Goal: Information Seeking & Learning: Learn about a topic

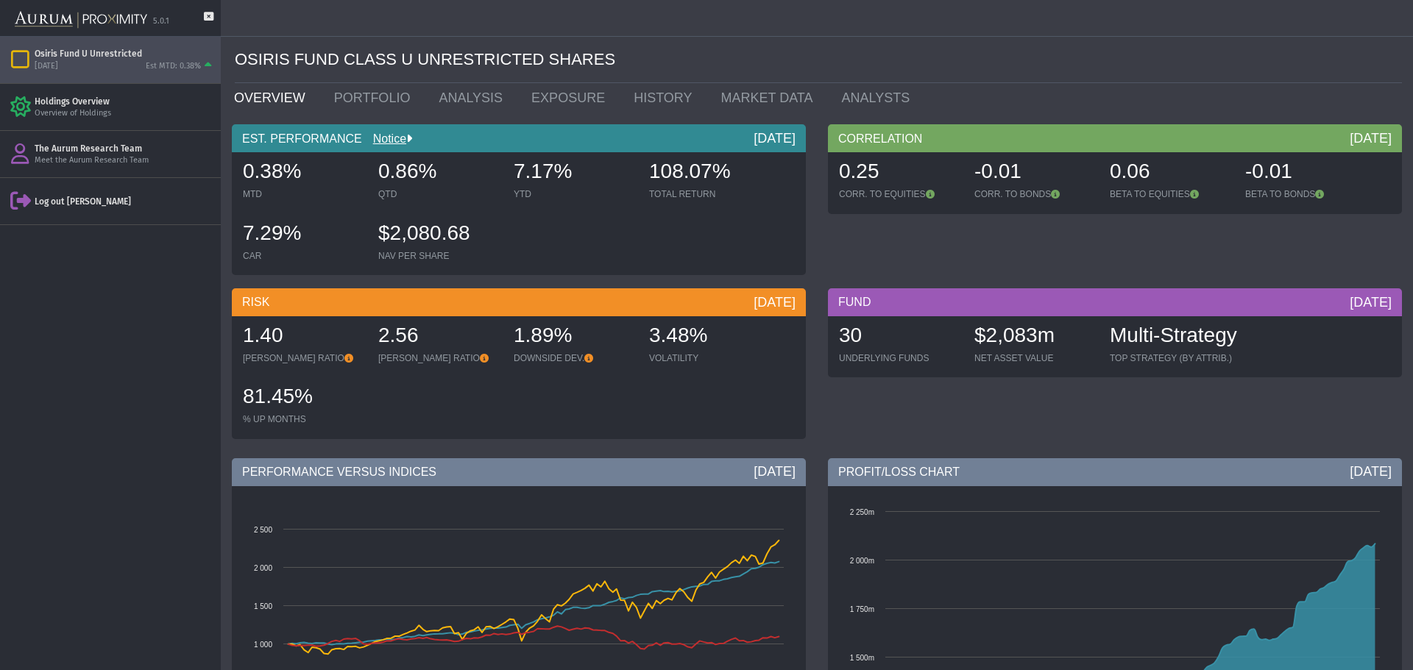
click at [208, 14] on icon at bounding box center [209, 24] width 10 height 24
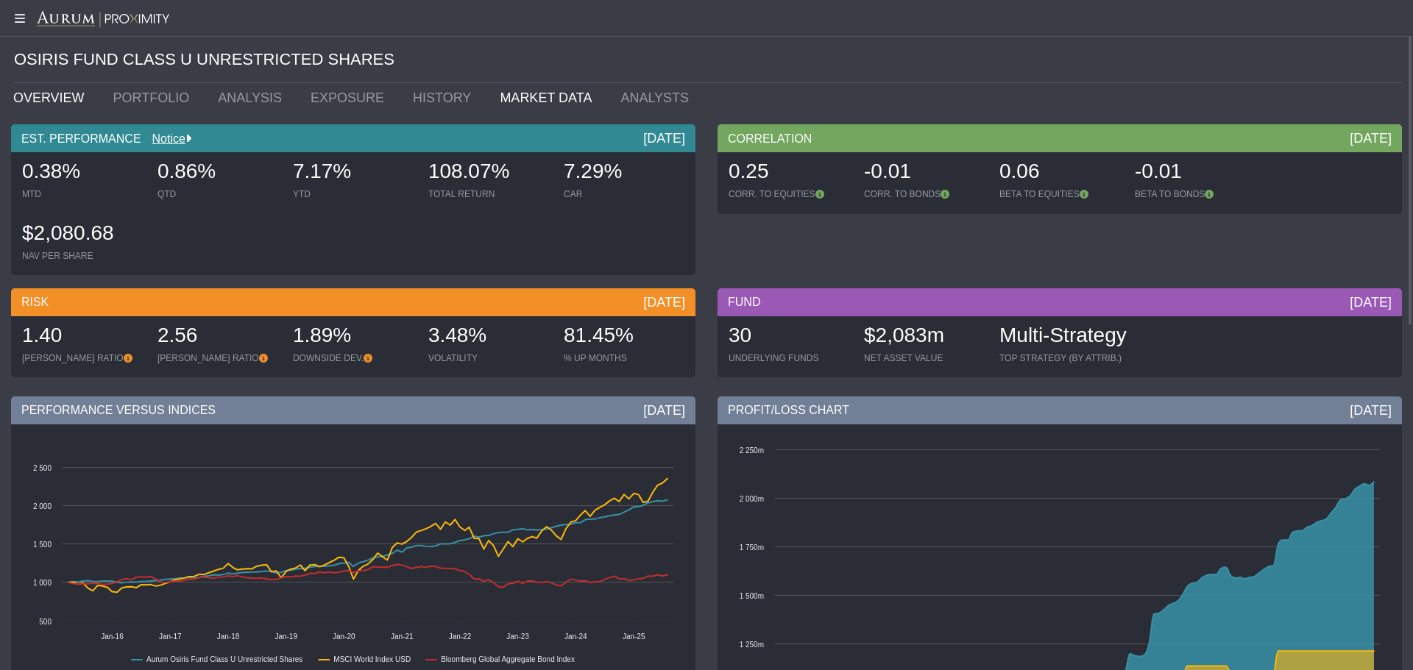
click at [489, 91] on link "MARKET DATA" at bounding box center [549, 97] width 121 height 29
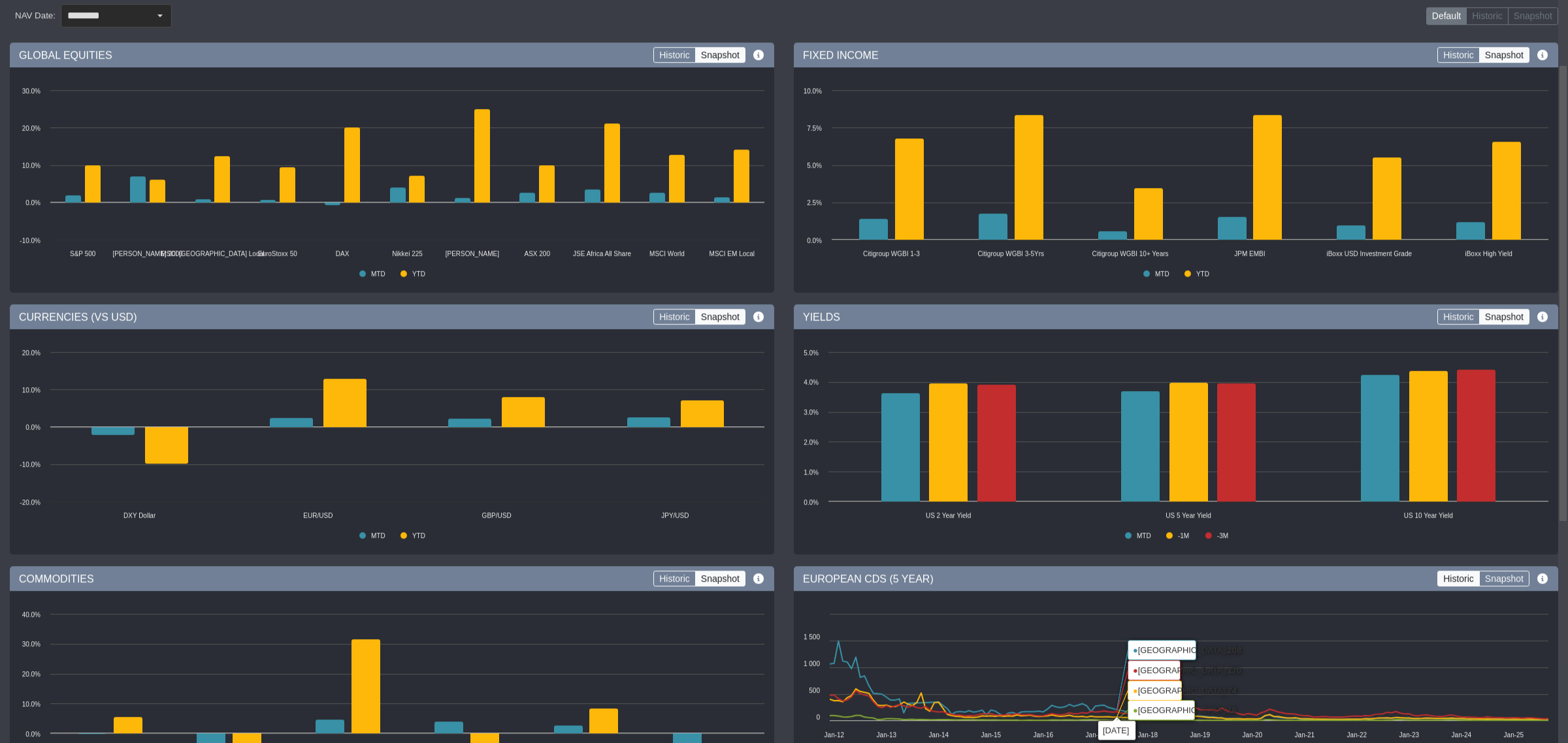
scroll to position [4, 0]
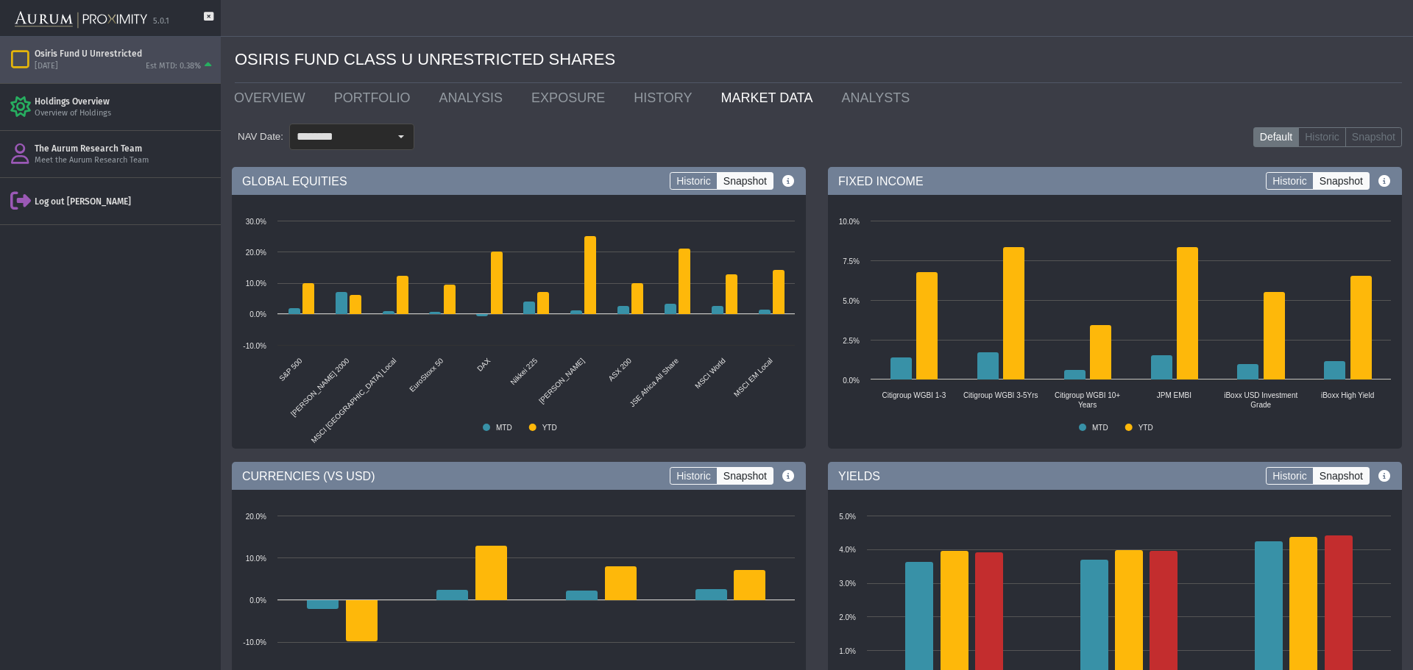
click at [88, 52] on div "Osiris Fund U Unrestricted" at bounding box center [125, 54] width 180 height 12
click at [354, 93] on link "PORTFOLIO" at bounding box center [375, 97] width 105 height 29
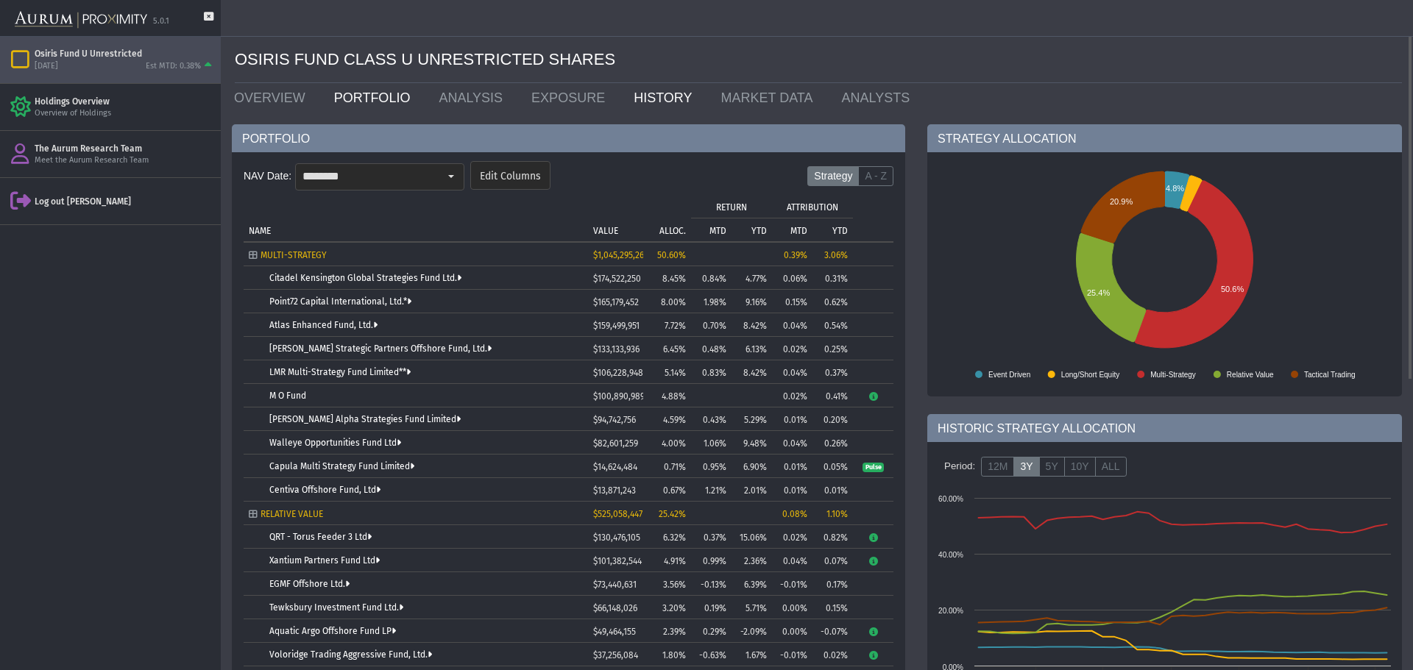
click at [628, 99] on link "HISTORY" at bounding box center [666, 97] width 87 height 29
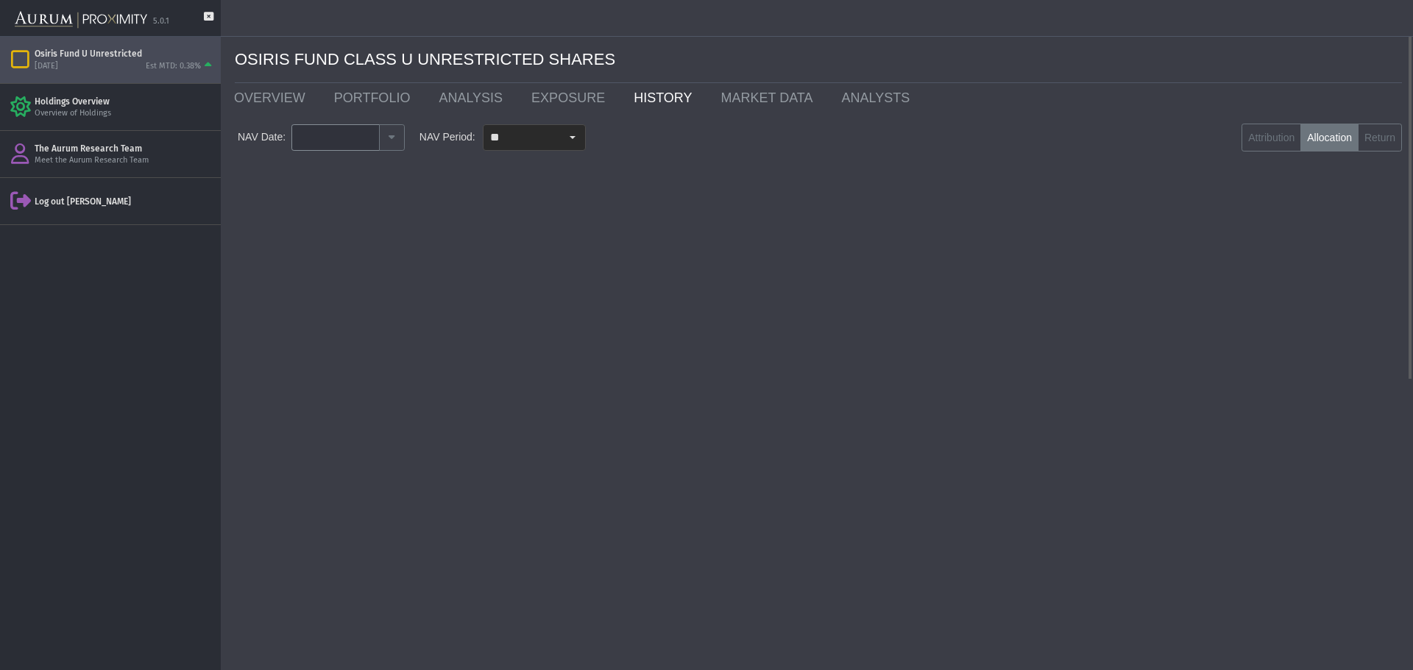
type input "********"
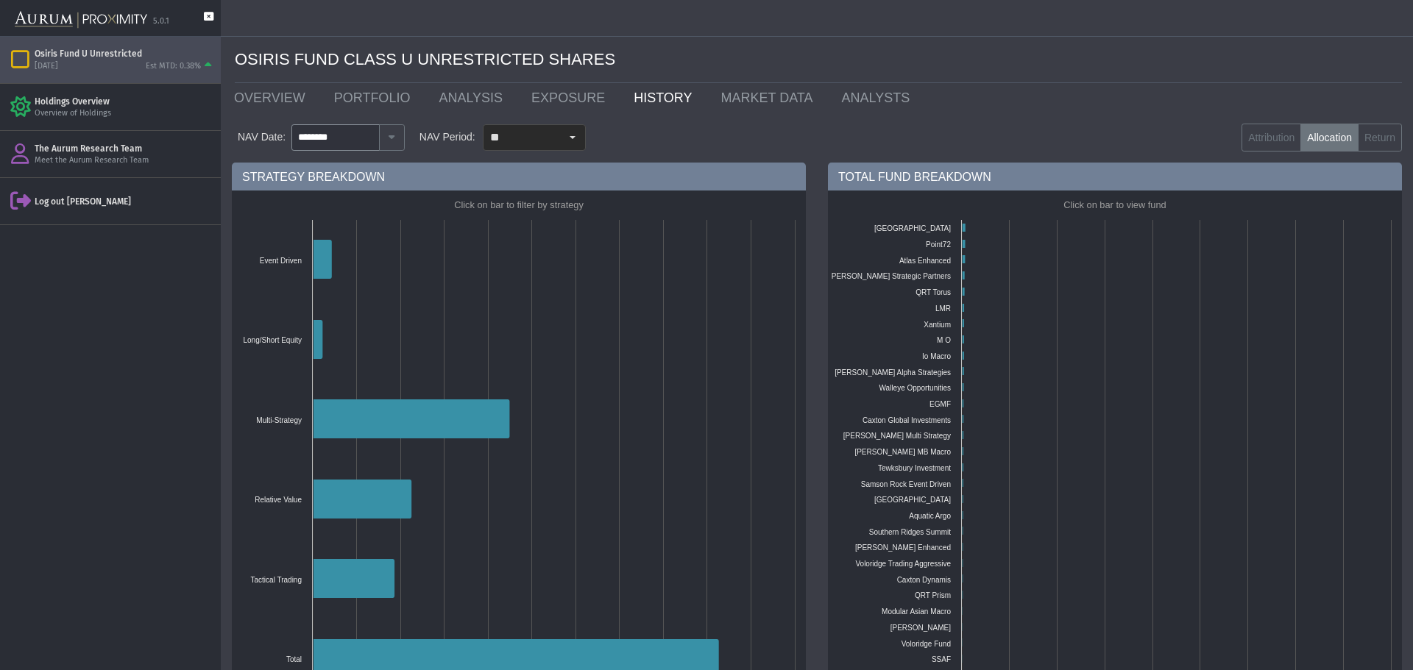
click at [208, 12] on icon at bounding box center [209, 24] width 10 height 24
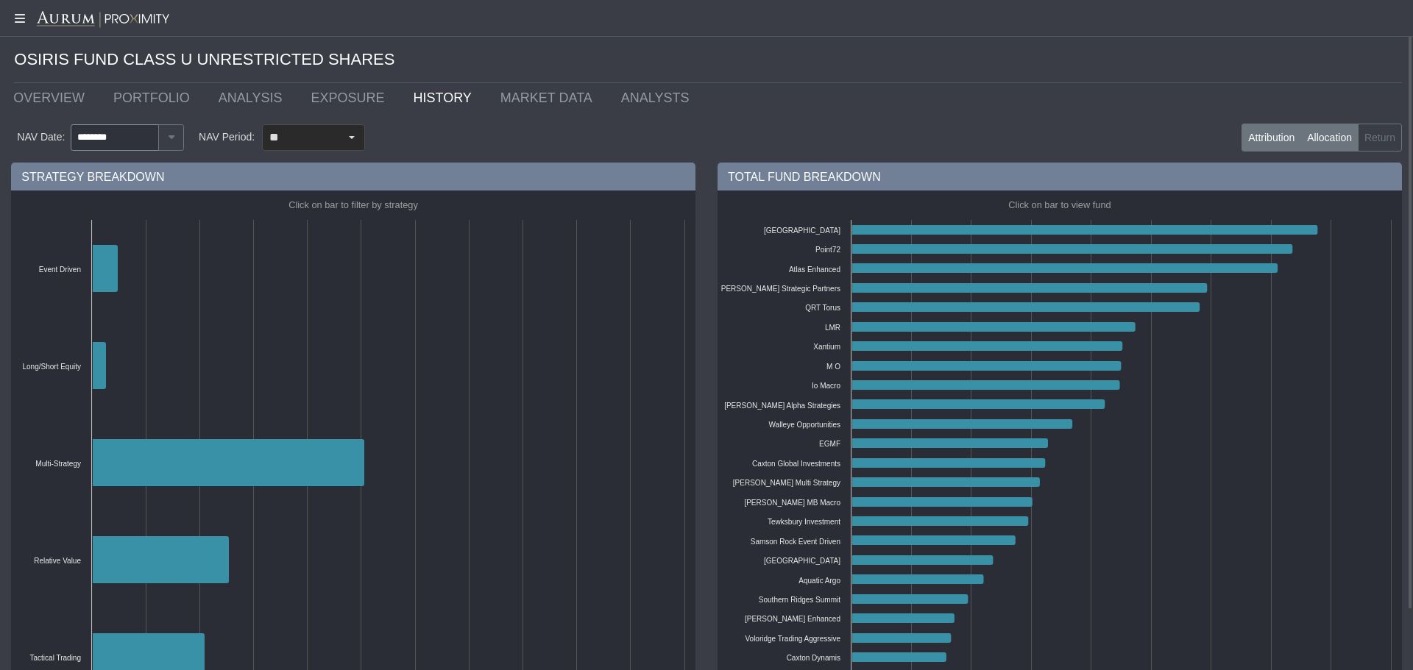
click at [1252, 137] on label "Attribution" at bounding box center [1271, 138] width 60 height 28
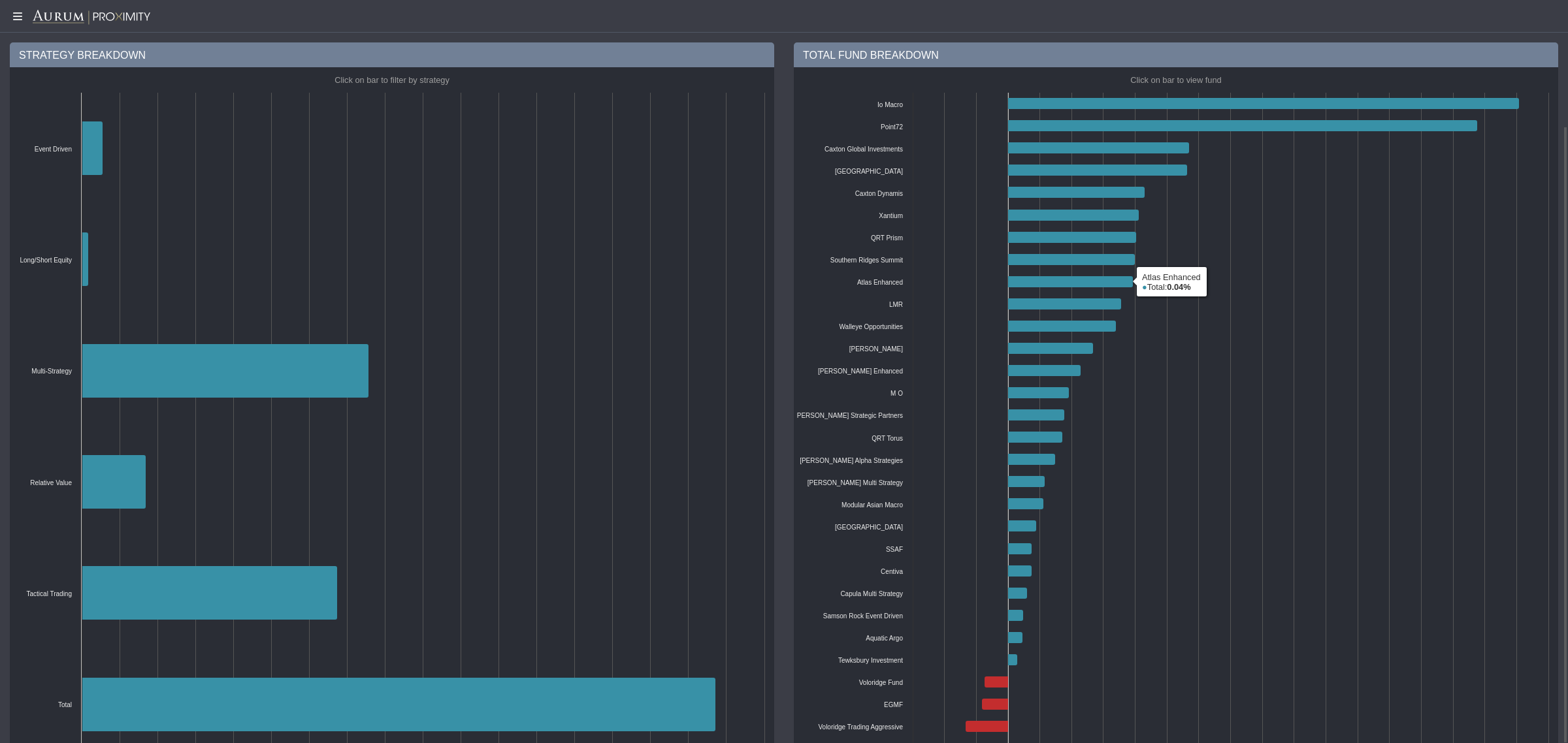
scroll to position [152, 0]
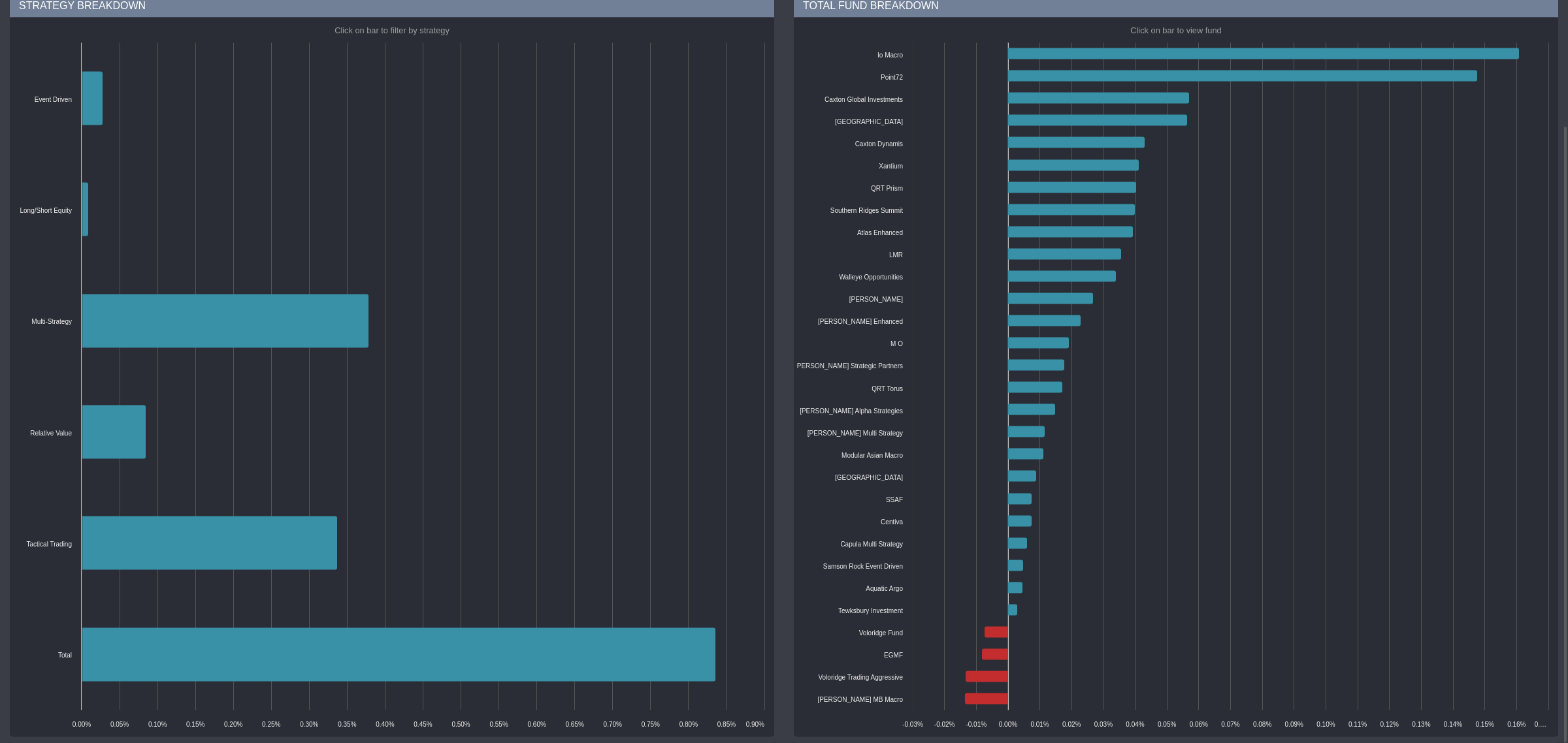
click at [869, 595] on text "Voloridge Trading Aggressive" at bounding box center [860, 677] width 85 height 7
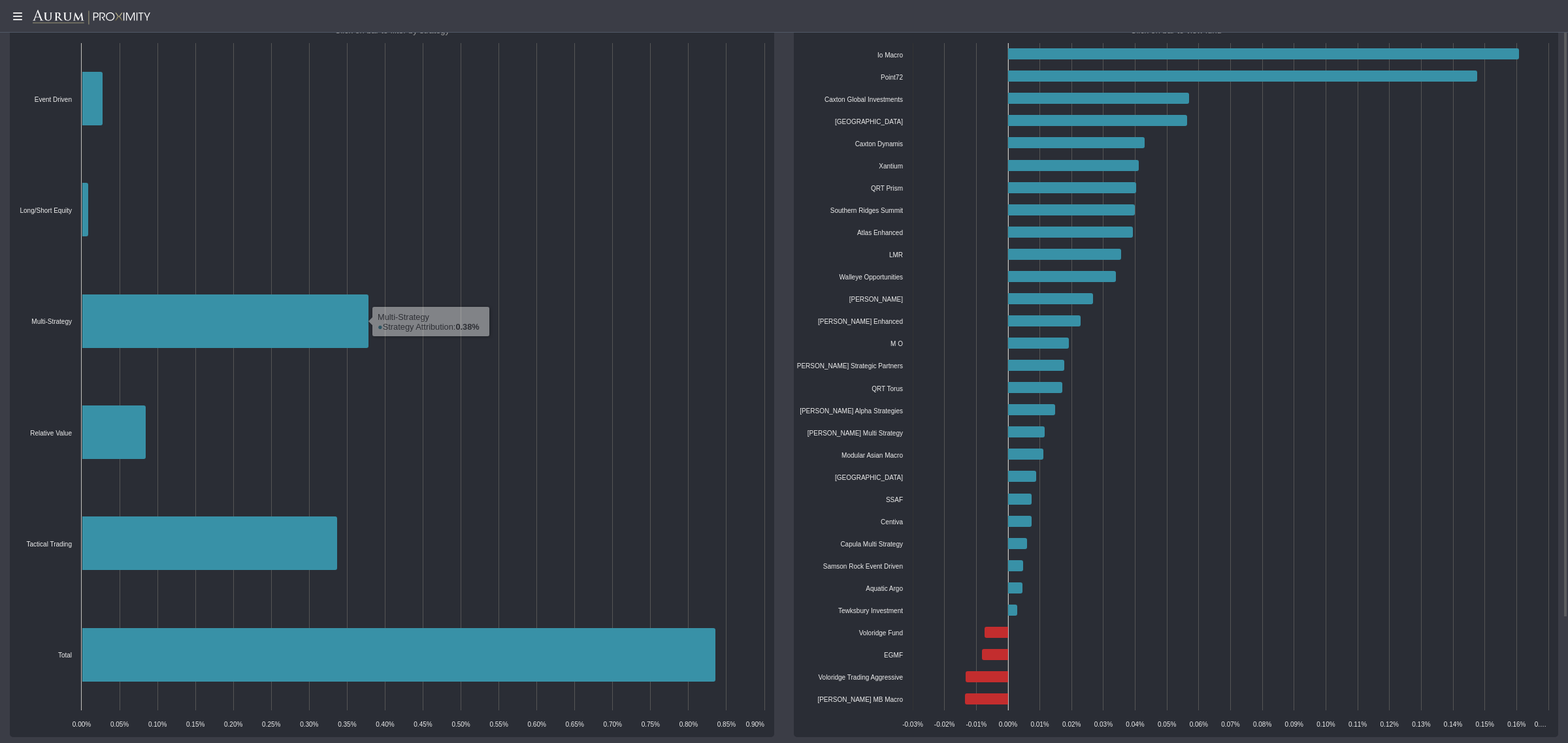
scroll to position [0, 0]
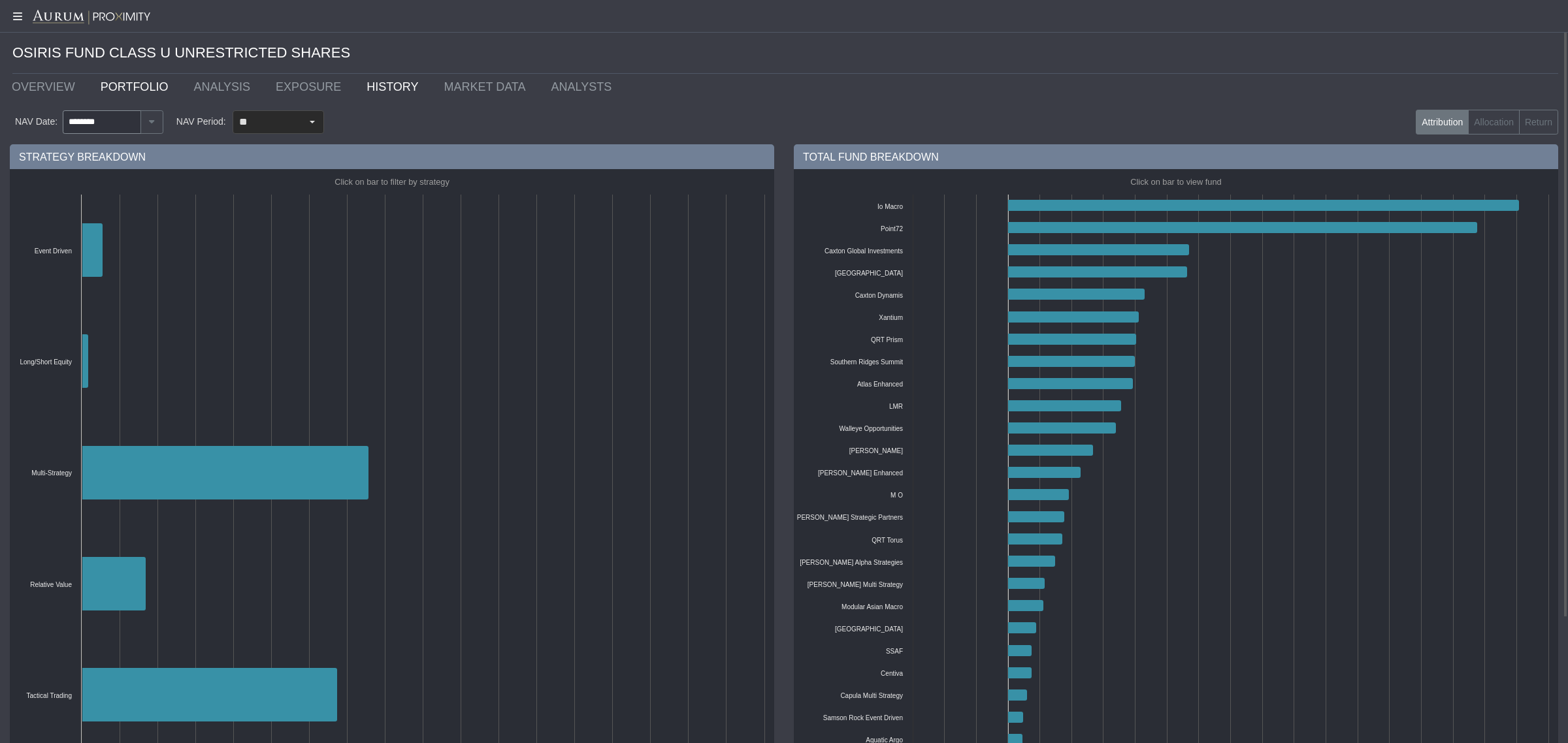
click at [122, 85] on link "PORTFOLIO" at bounding box center [137, 86] width 93 height 26
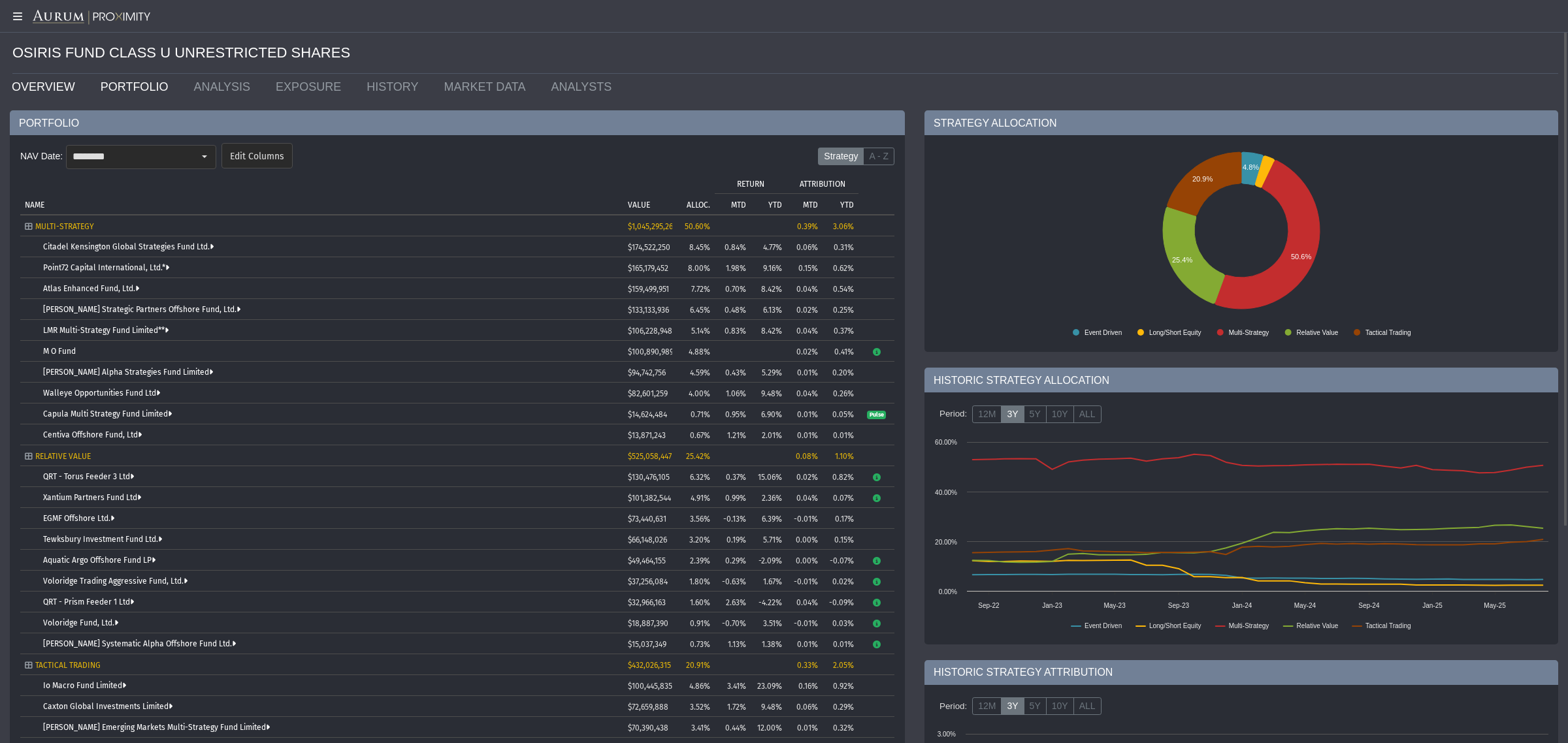
click at [52, 90] on link "OVERVIEW" at bounding box center [46, 86] width 89 height 26
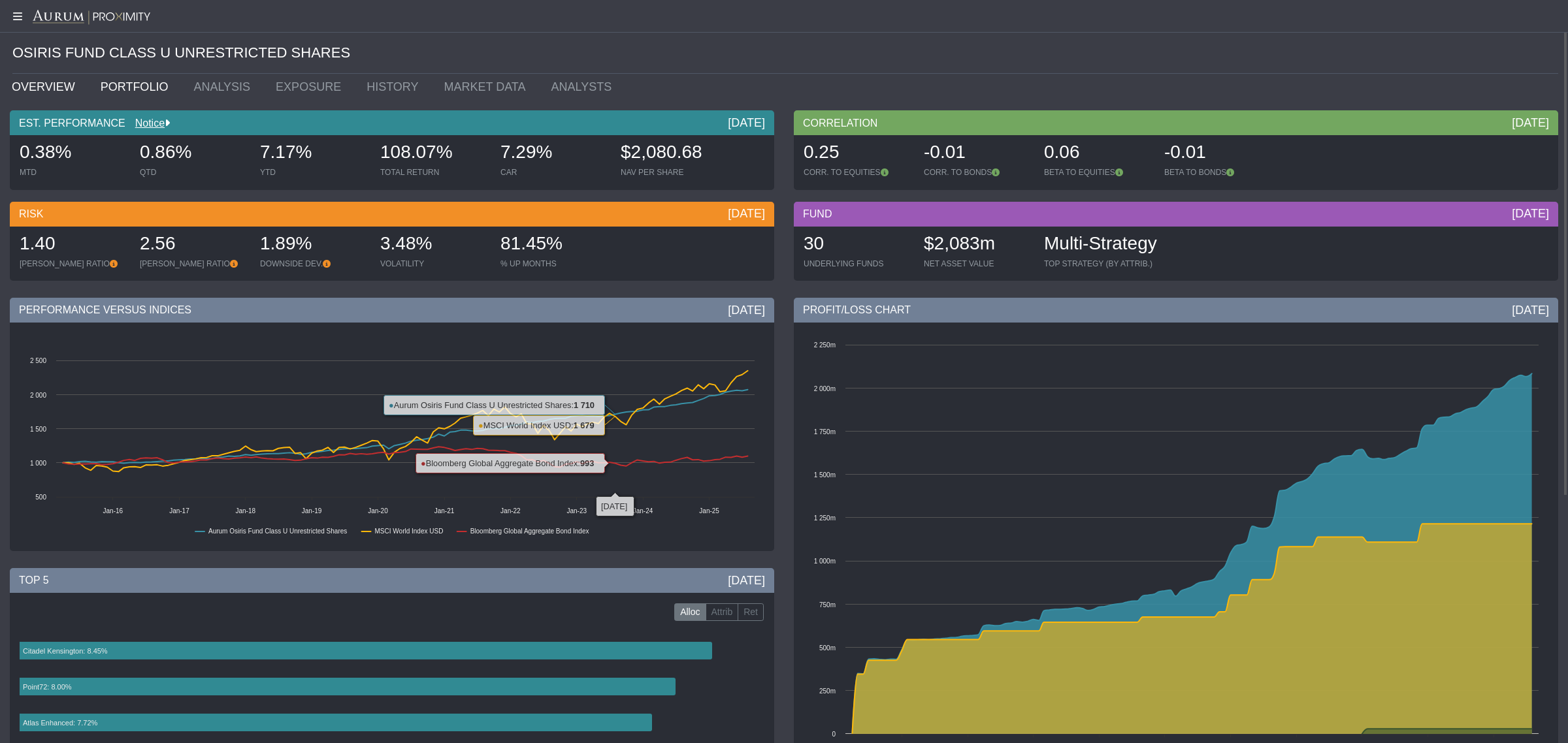
click at [123, 82] on link "PORTFOLIO" at bounding box center [137, 86] width 93 height 26
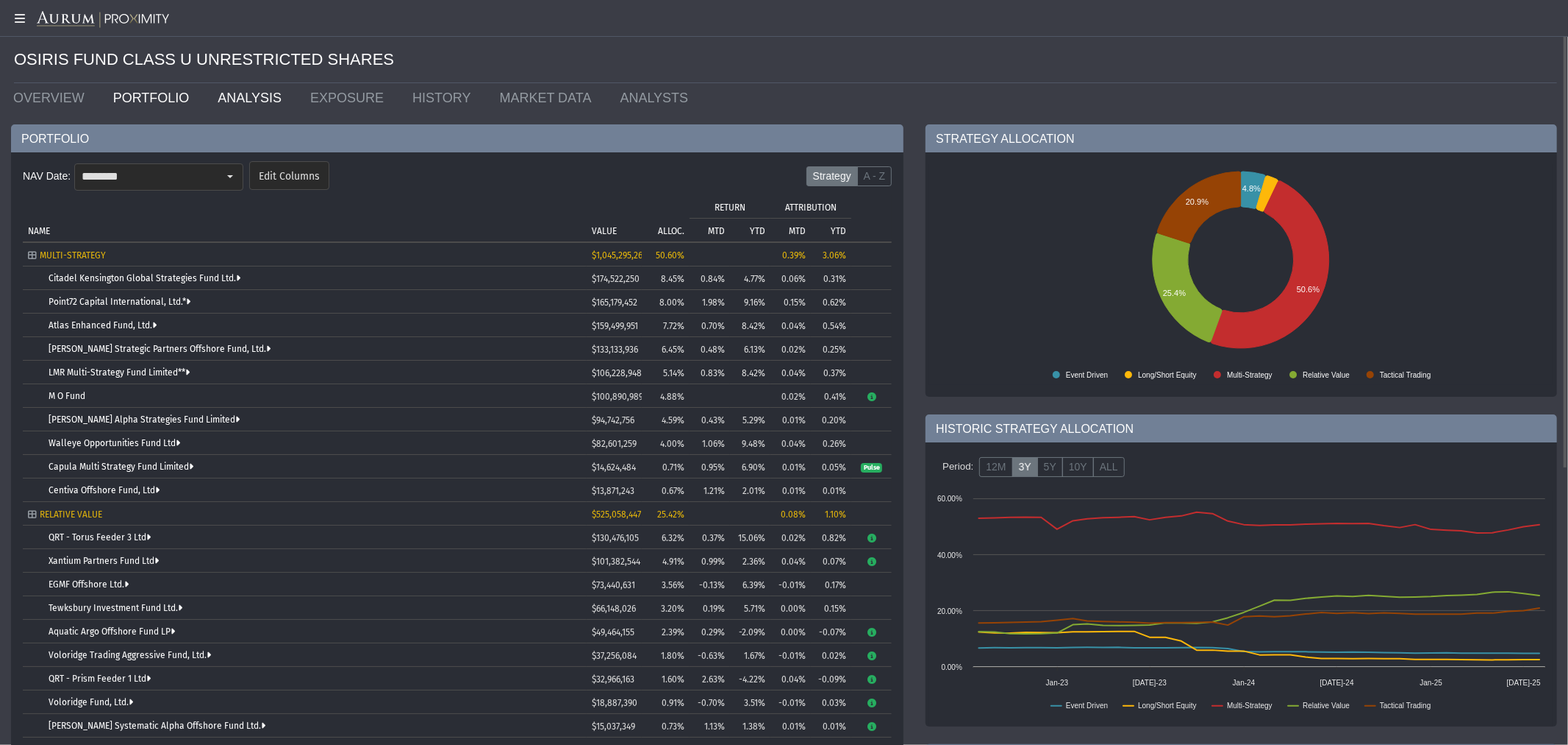
click at [217, 98] on link "ANALYSIS" at bounding box center [253, 97] width 93 height 29
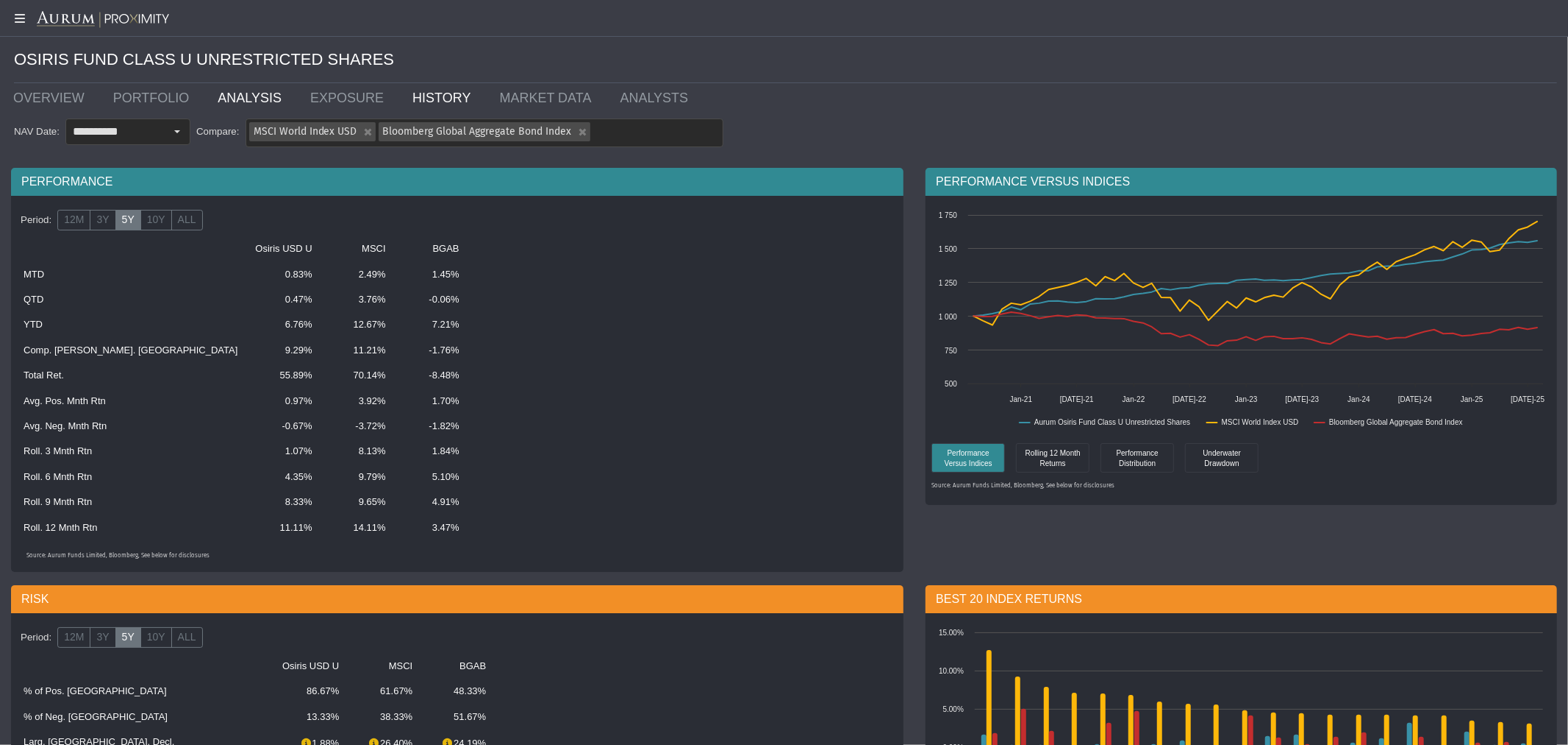
click at [409, 99] on link "HISTORY" at bounding box center [445, 97] width 87 height 29
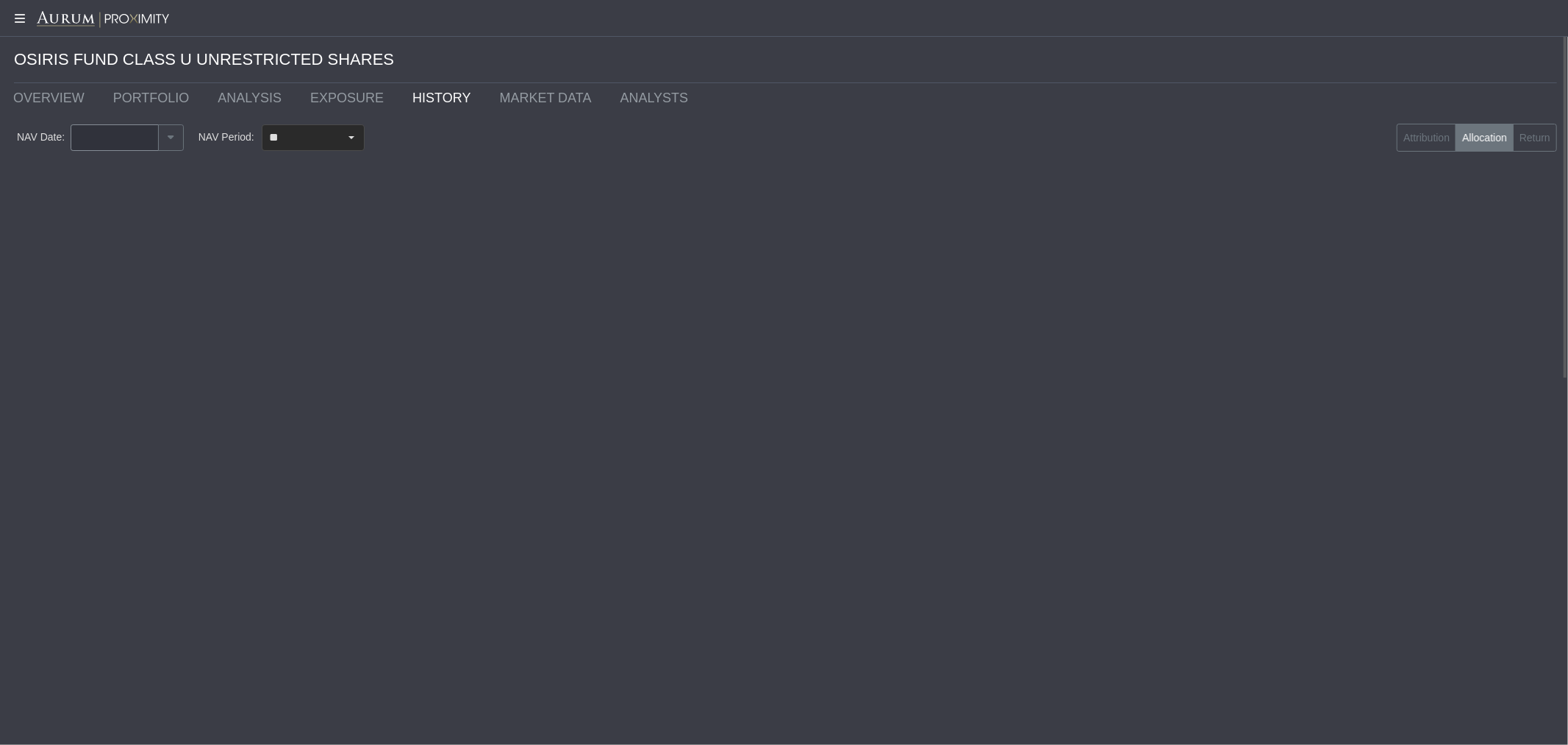
type input "********"
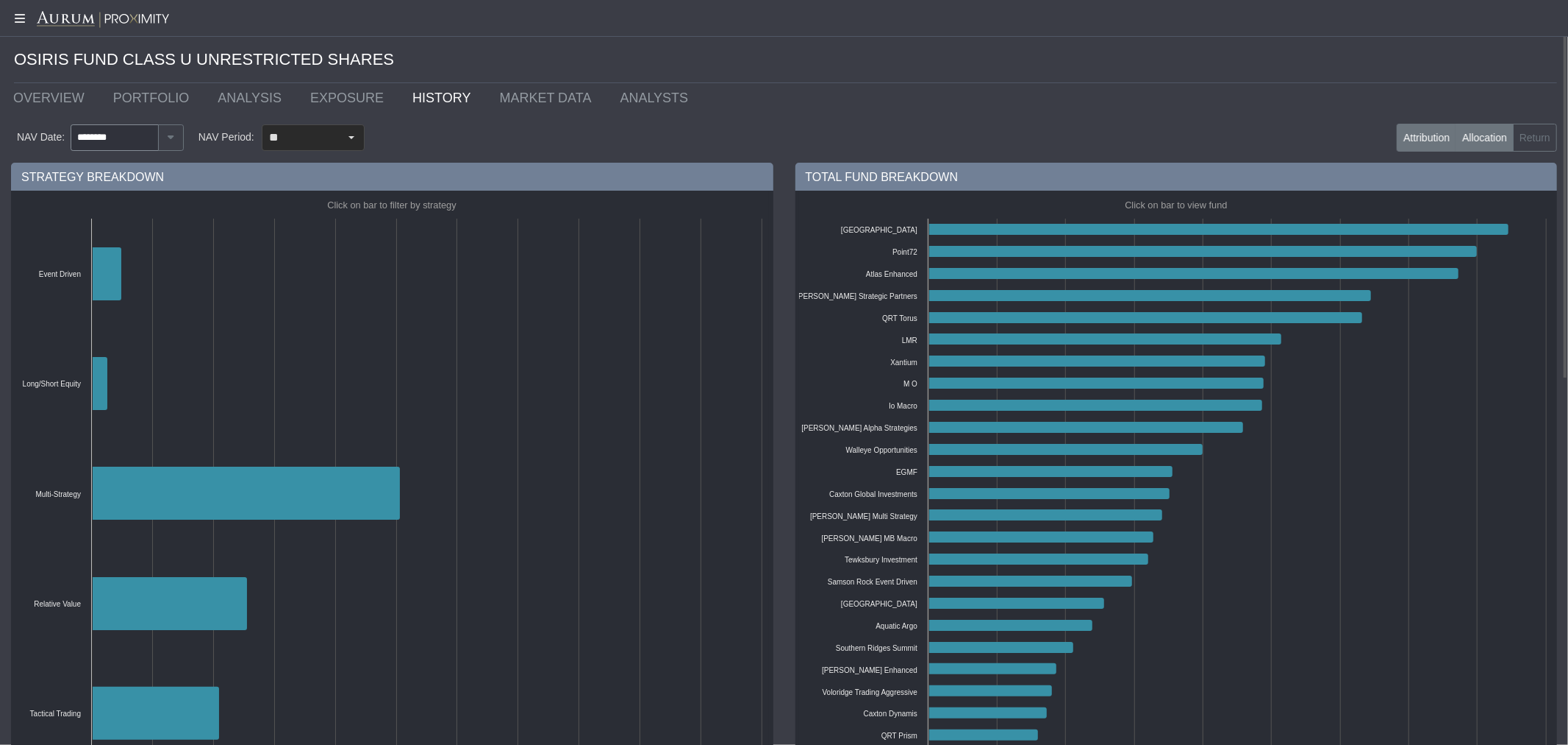
click at [1411, 141] on label "Attribution" at bounding box center [1427, 138] width 60 height 28
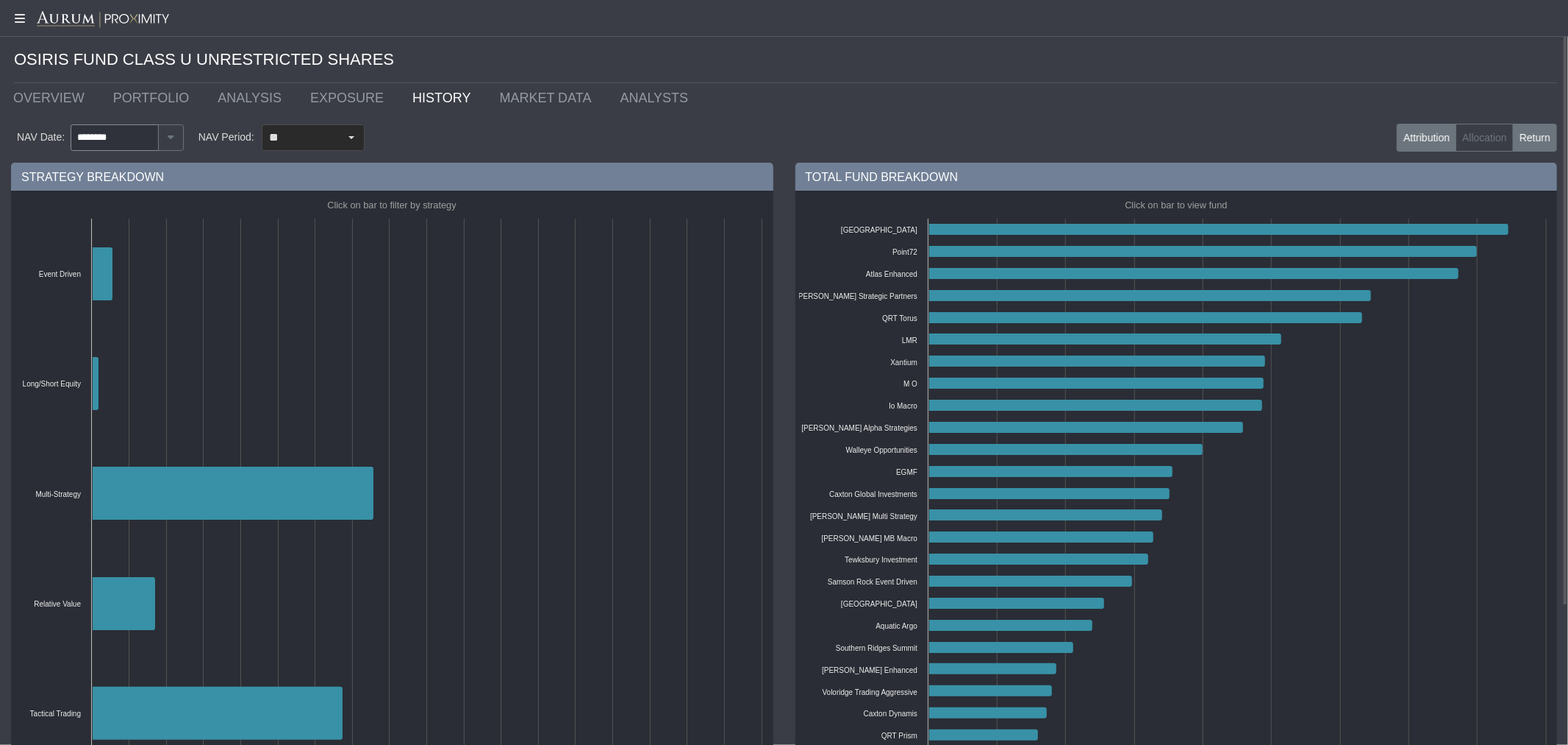
click at [1411, 141] on label "Return" at bounding box center [1535, 138] width 44 height 28
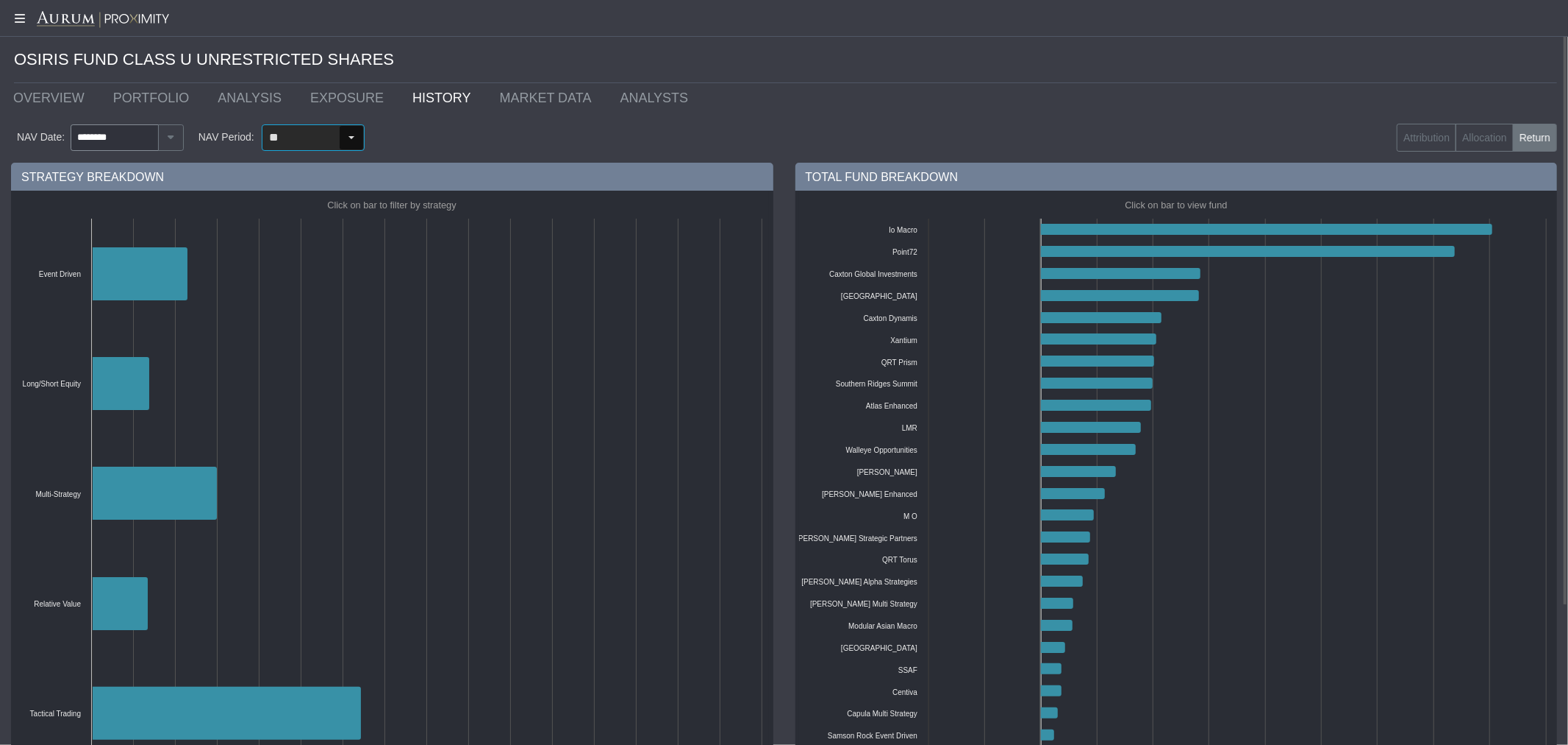
click at [344, 133] on div "Select" at bounding box center [352, 138] width 24 height 24
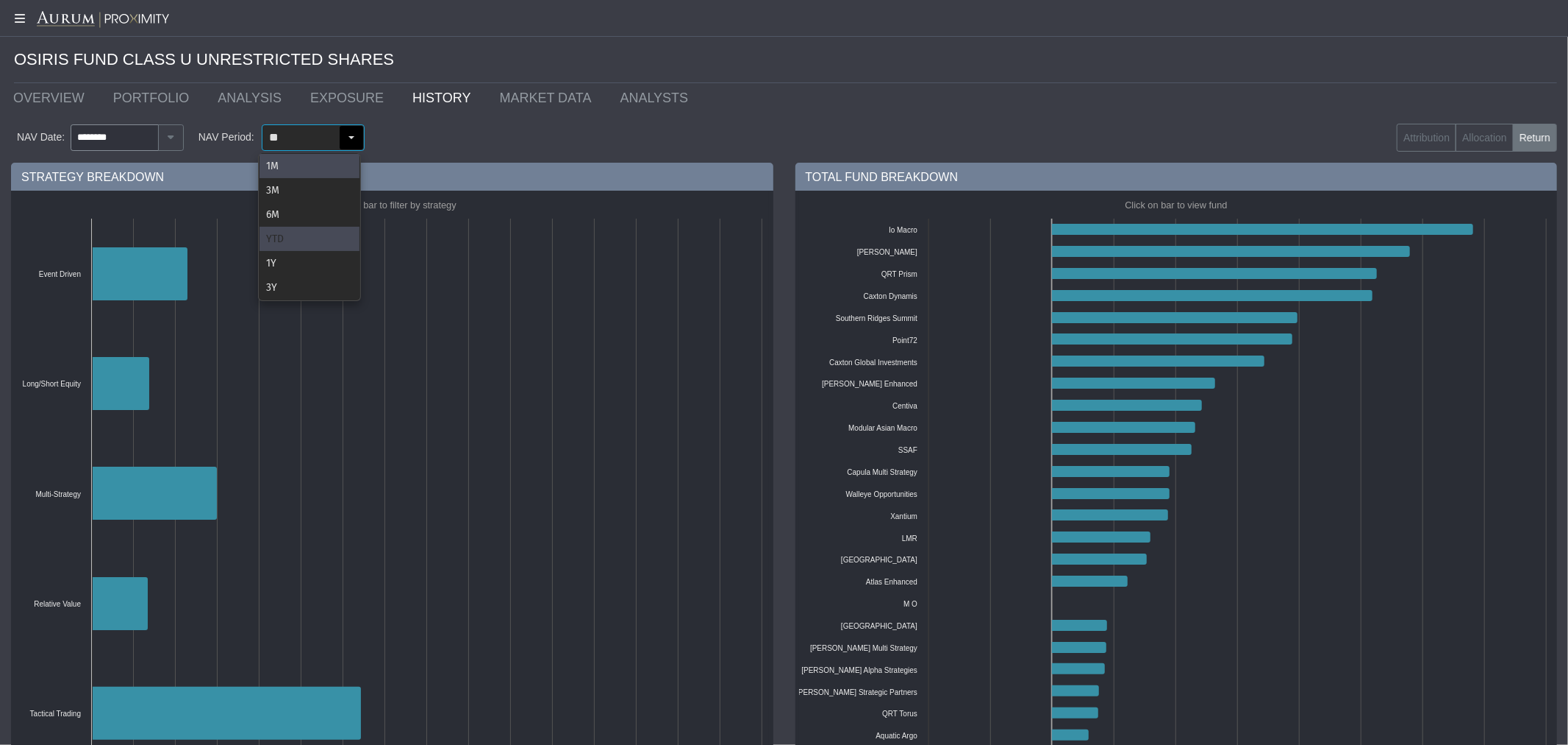
click at [281, 238] on div "YTD" at bounding box center [310, 239] width 100 height 24
type input "***"
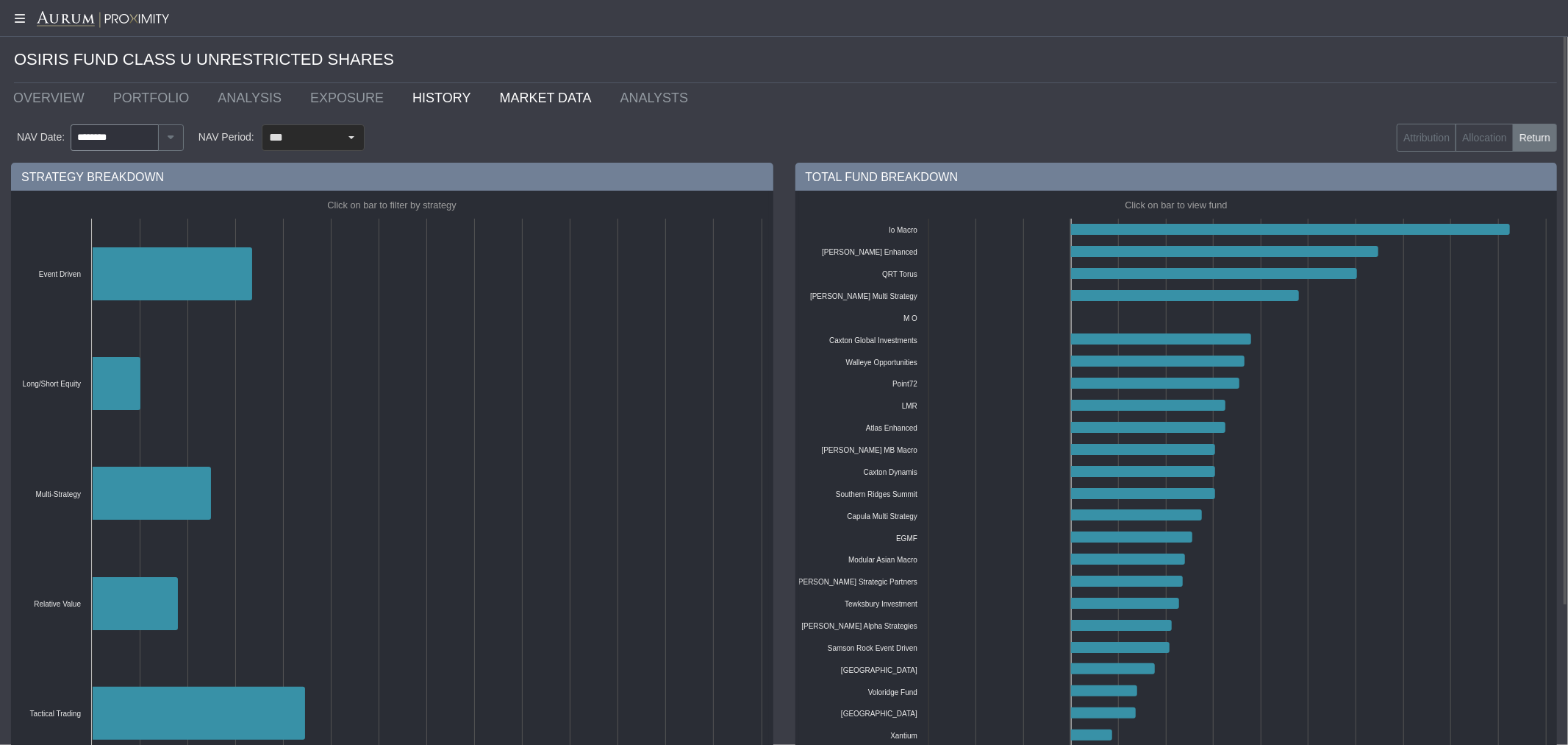
click at [510, 100] on link "MARKET DATA" at bounding box center [549, 97] width 121 height 29
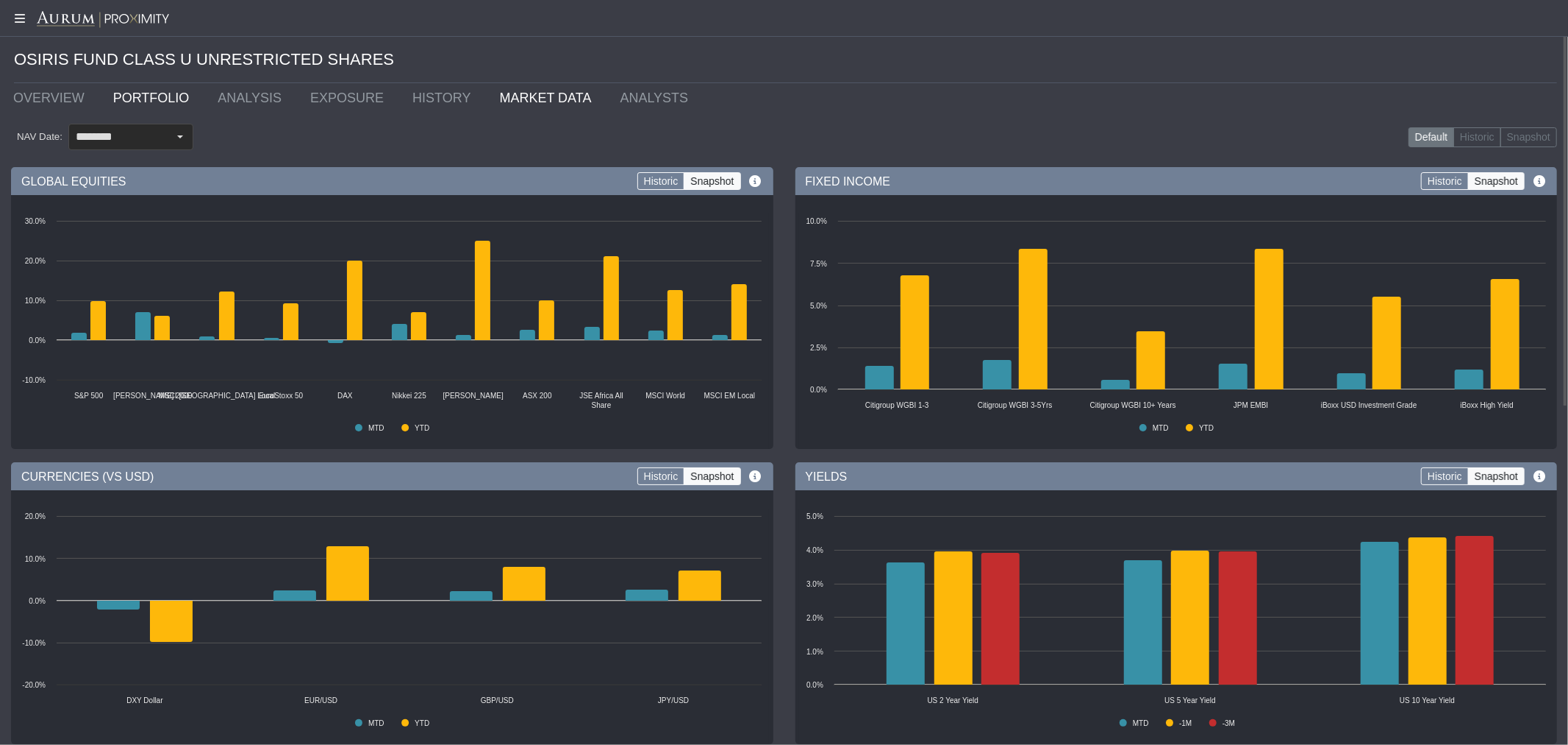
click at [140, 102] on link "PORTFOLIO" at bounding box center [154, 97] width 105 height 29
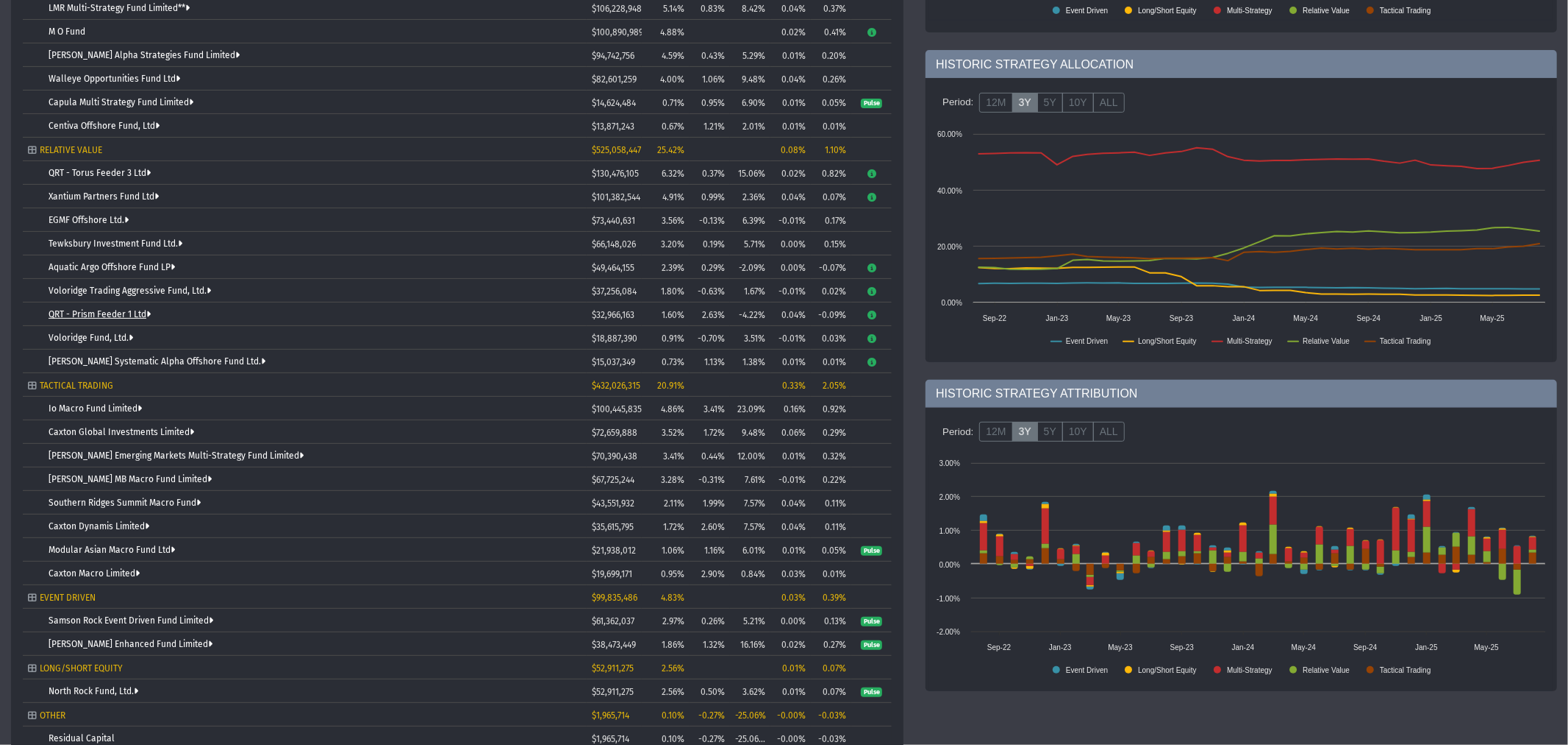
scroll to position [437, 0]
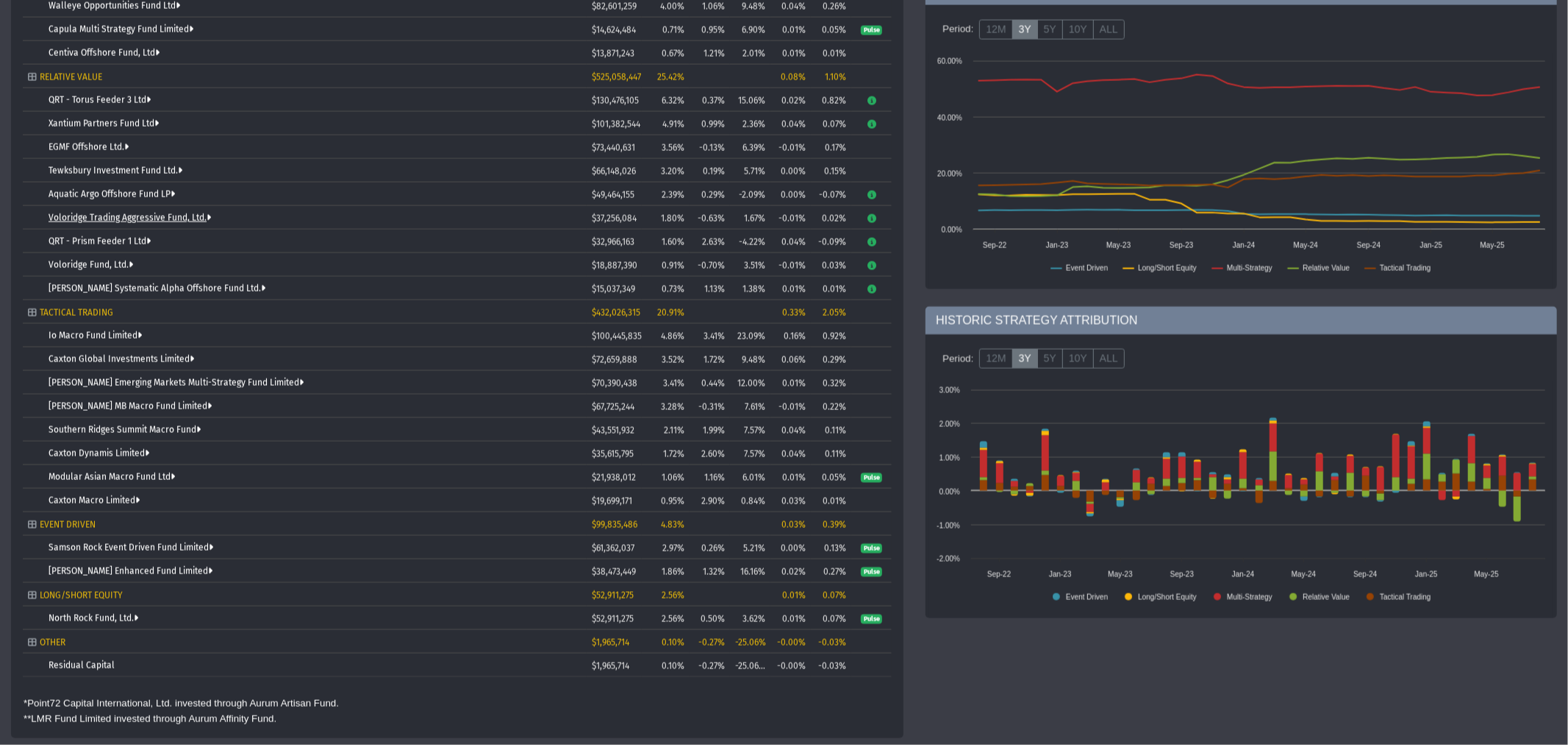
click at [105, 219] on link "Voloridge Trading Aggressive Fund, Ltd." at bounding box center [130, 218] width 163 height 10
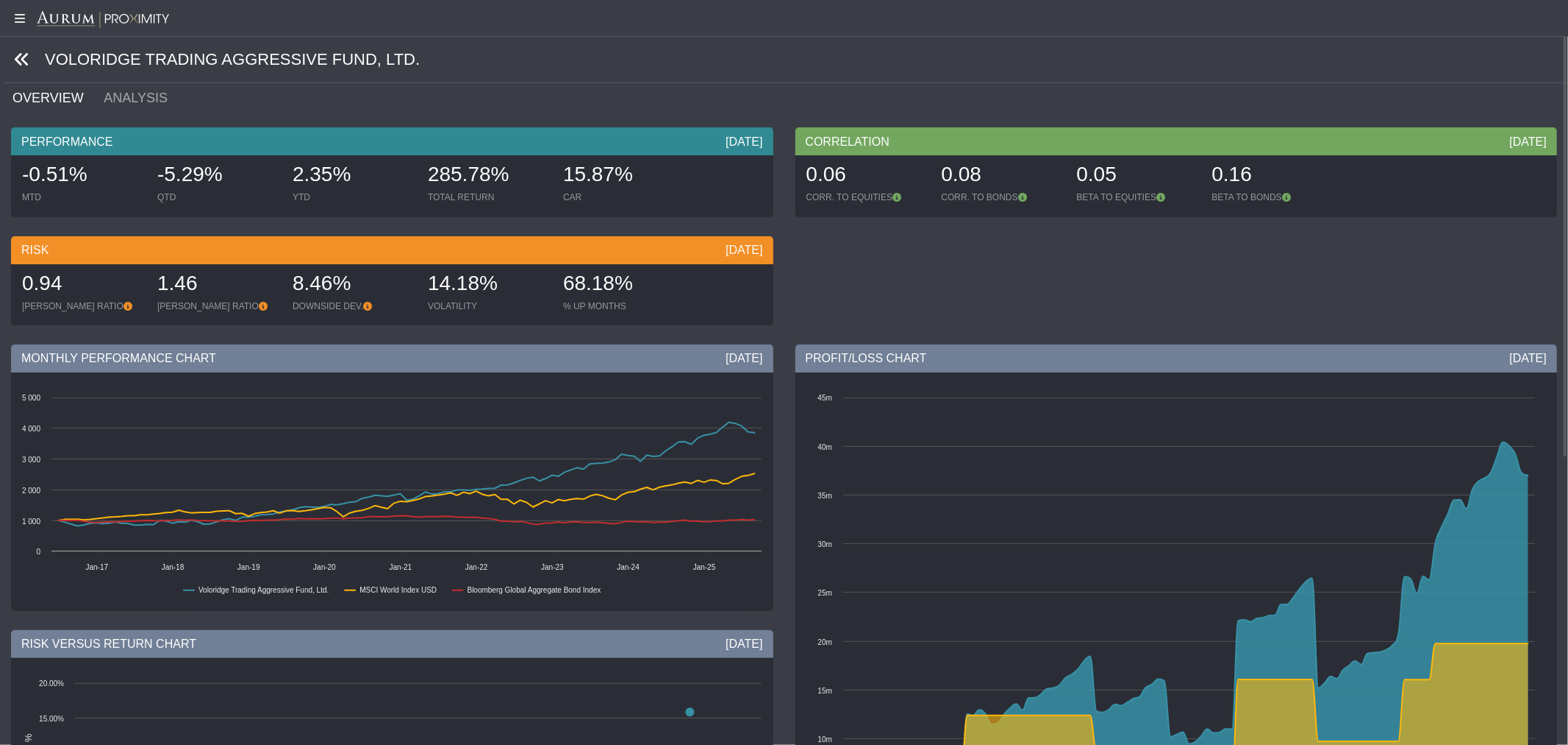
click at [29, 59] on icon at bounding box center [22, 60] width 16 height 16
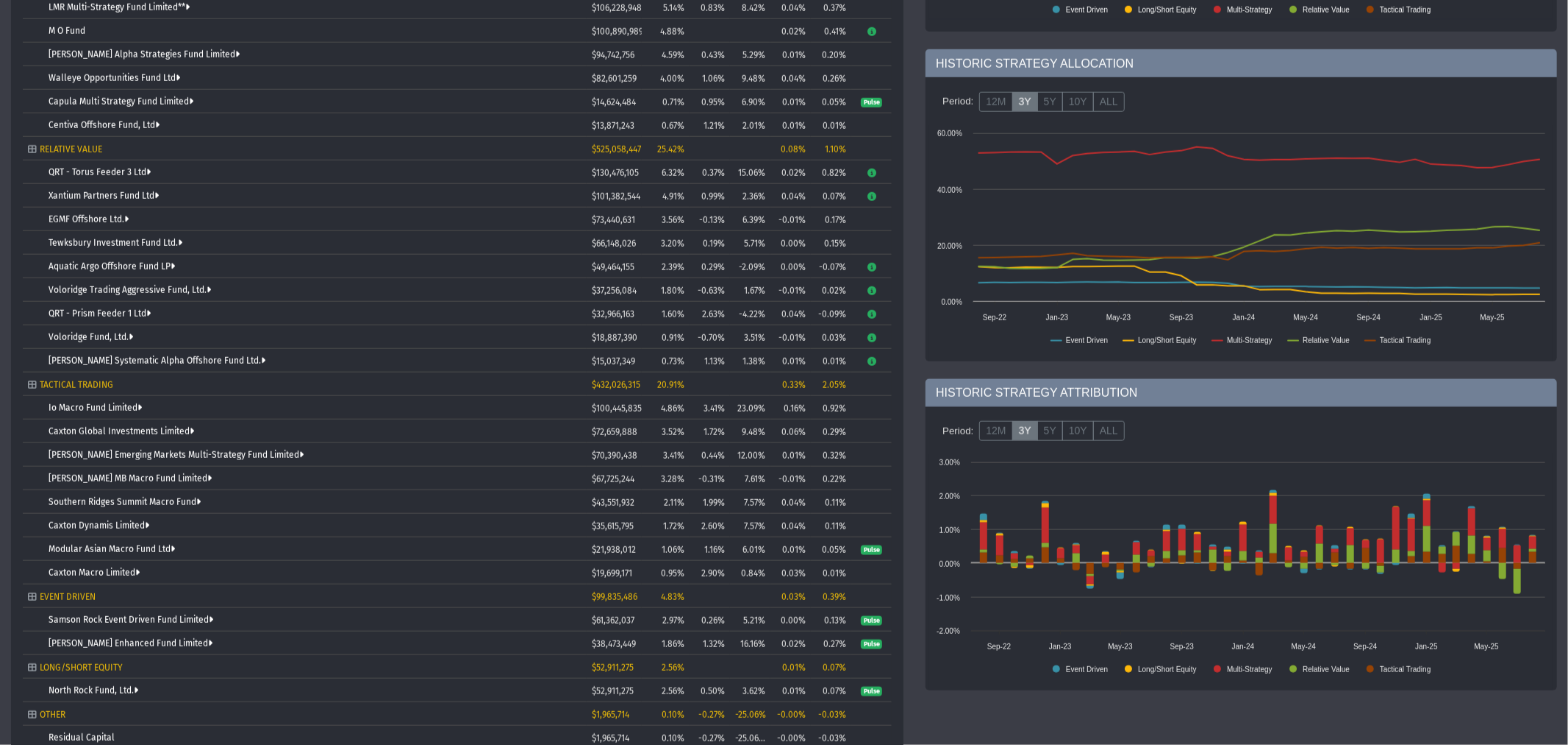
scroll to position [437, 0]
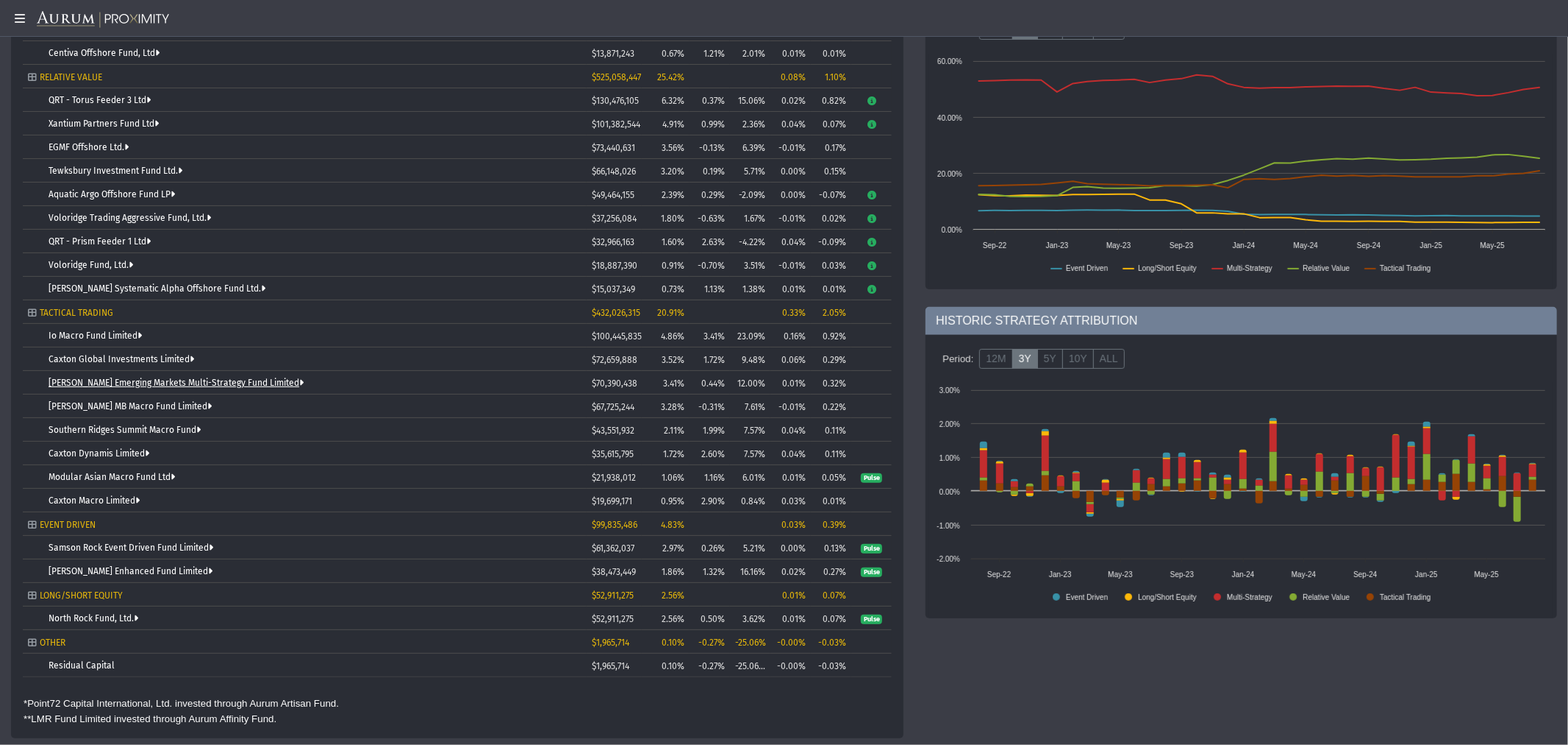
click at [227, 380] on link "[PERSON_NAME] Emerging Markets Multi-Strategy Fund Limited" at bounding box center [176, 382] width 255 height 10
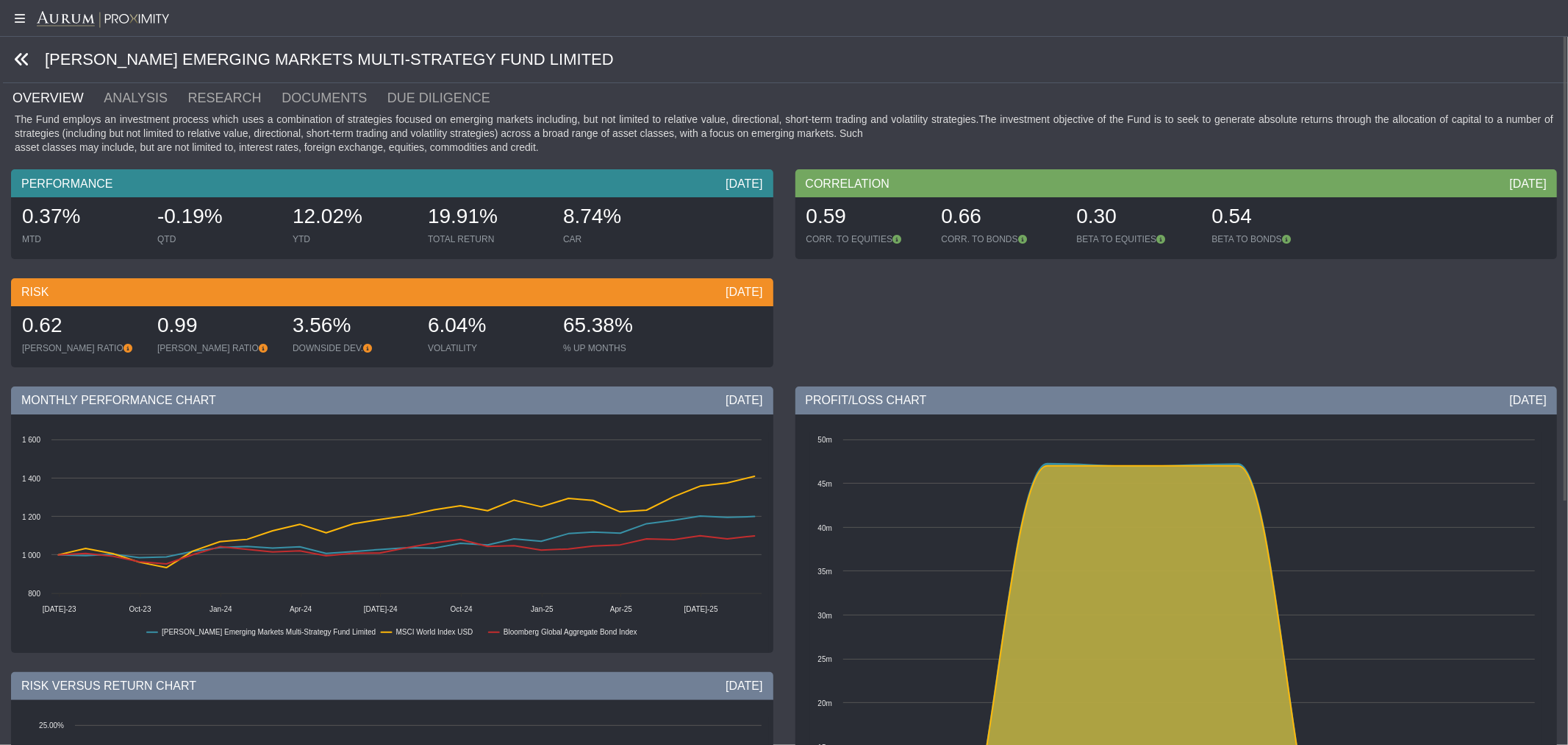
click at [24, 54] on icon at bounding box center [22, 60] width 16 height 16
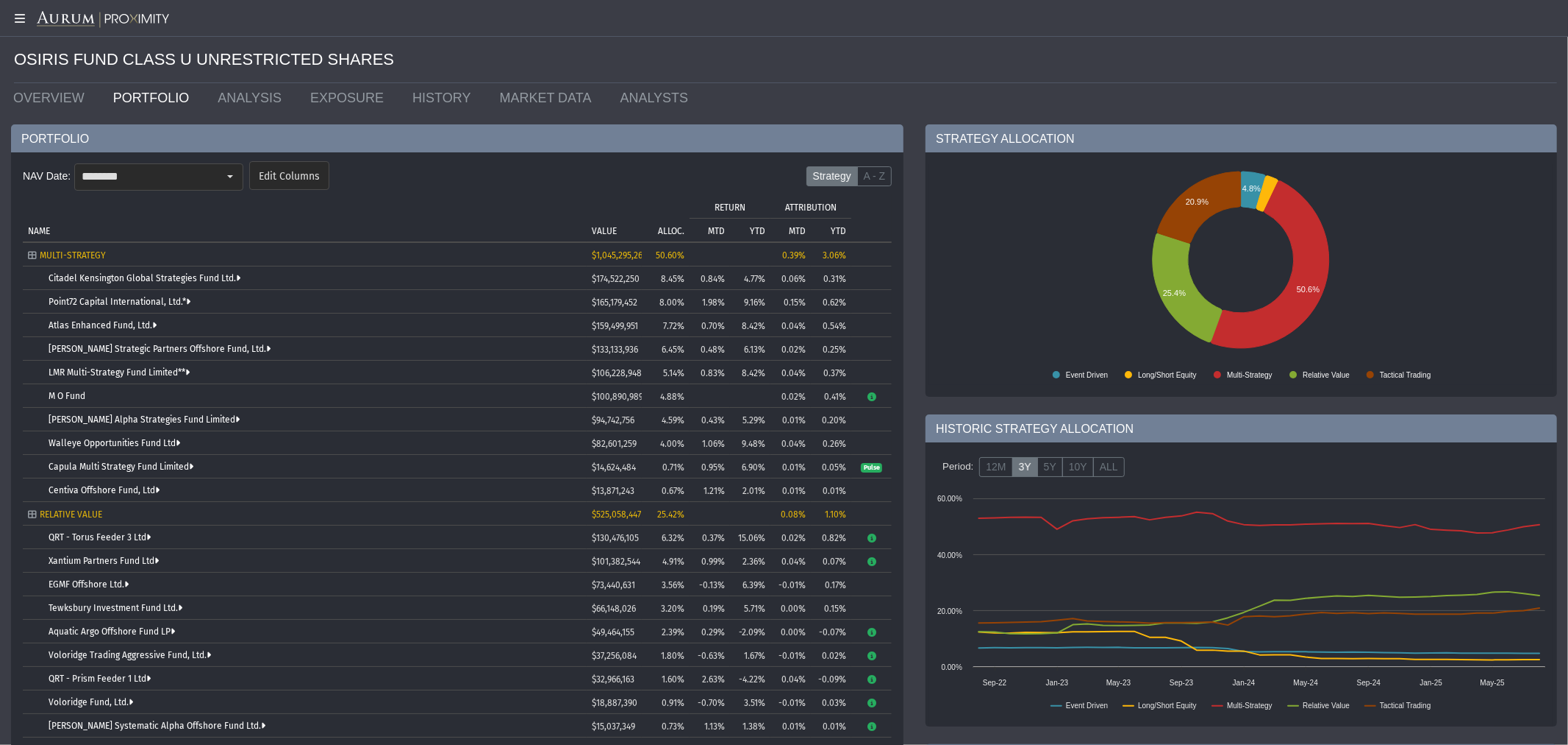
click at [107, 320] on div "Atlas Enhanced Fund, Ltd." at bounding box center [315, 325] width 533 height 10
click at [107, 320] on link "Atlas Enhanced Fund, Ltd." at bounding box center [103, 325] width 108 height 10
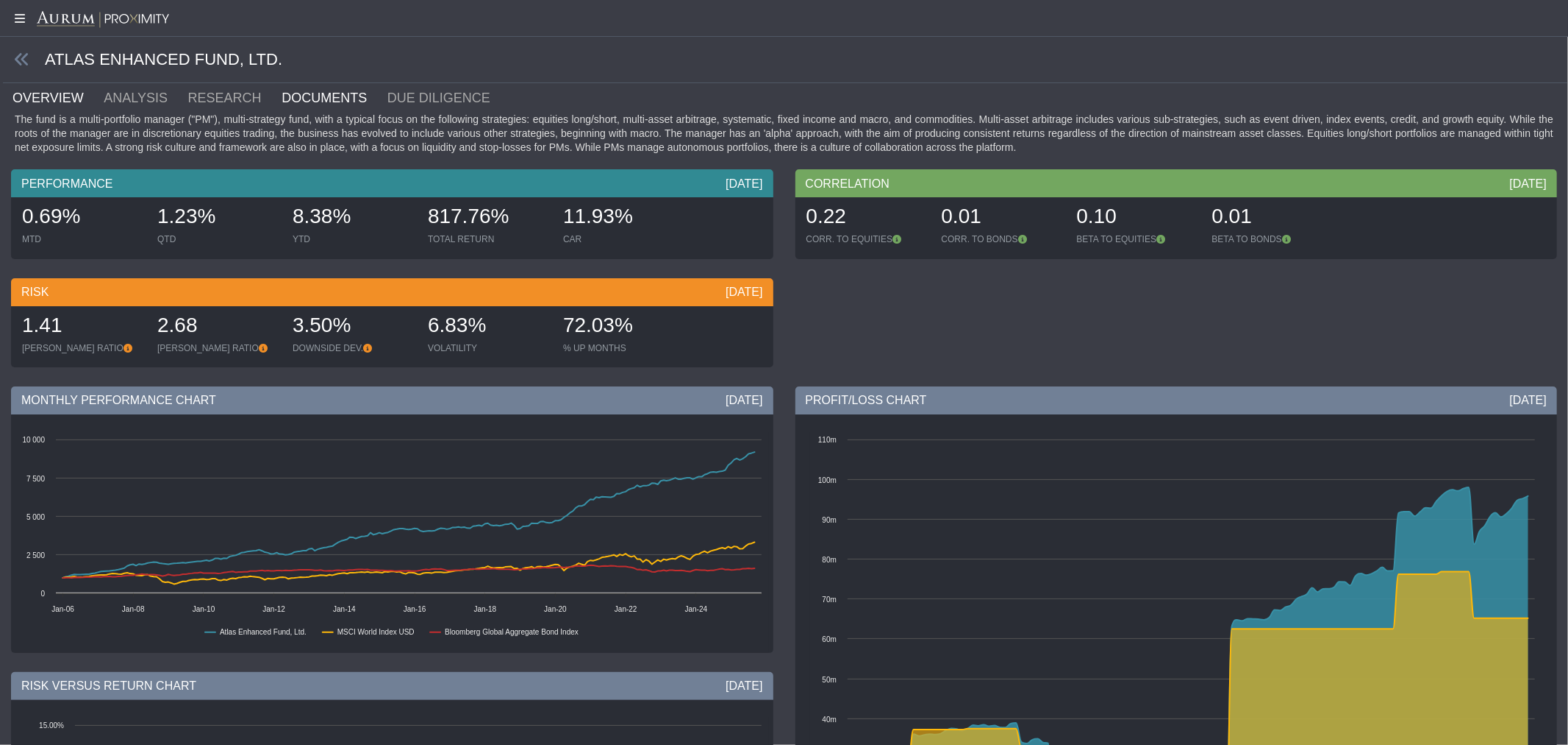
click at [288, 96] on link "DOCUMENTS" at bounding box center [333, 97] width 106 height 29
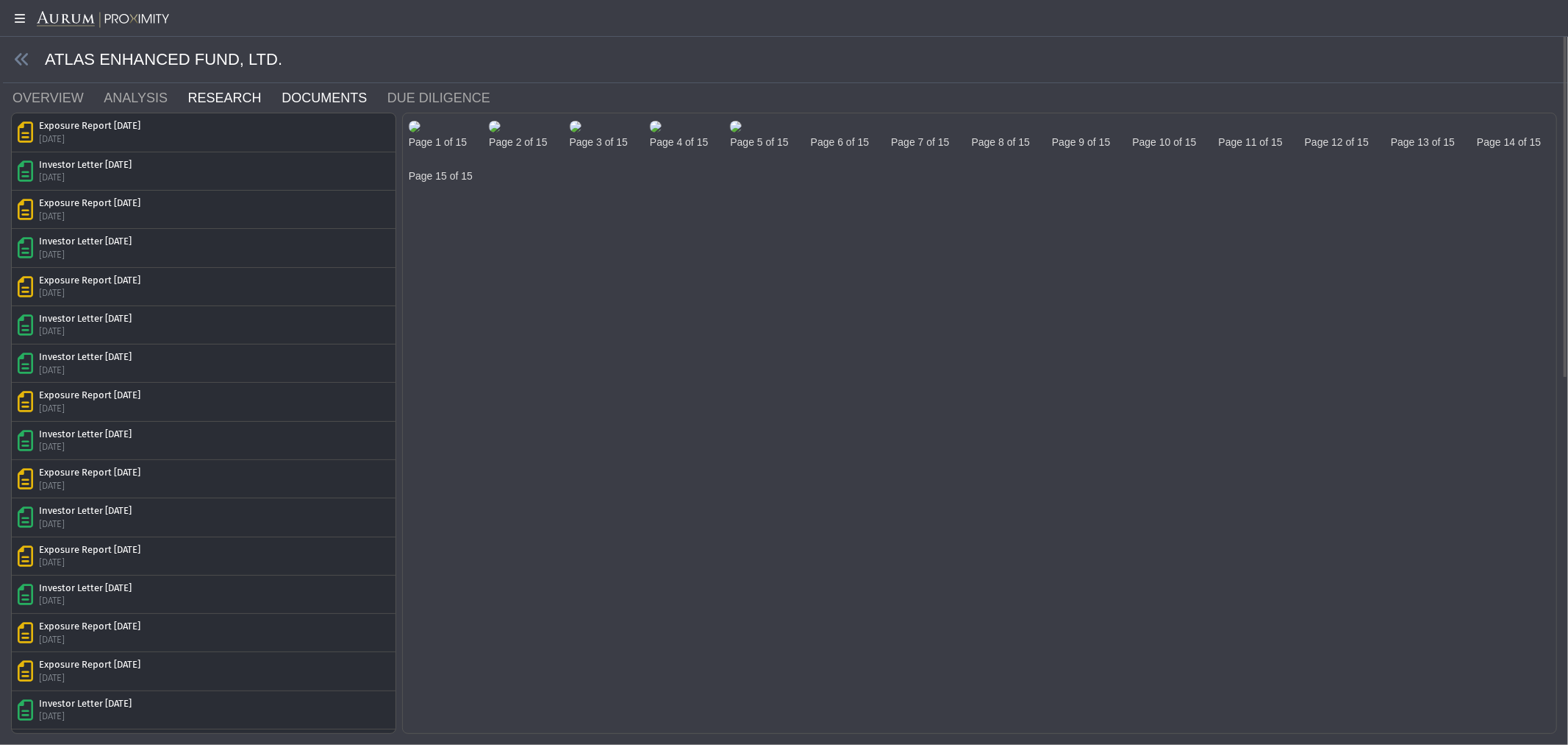
click at [216, 100] on link "RESEARCH" at bounding box center [234, 97] width 94 height 29
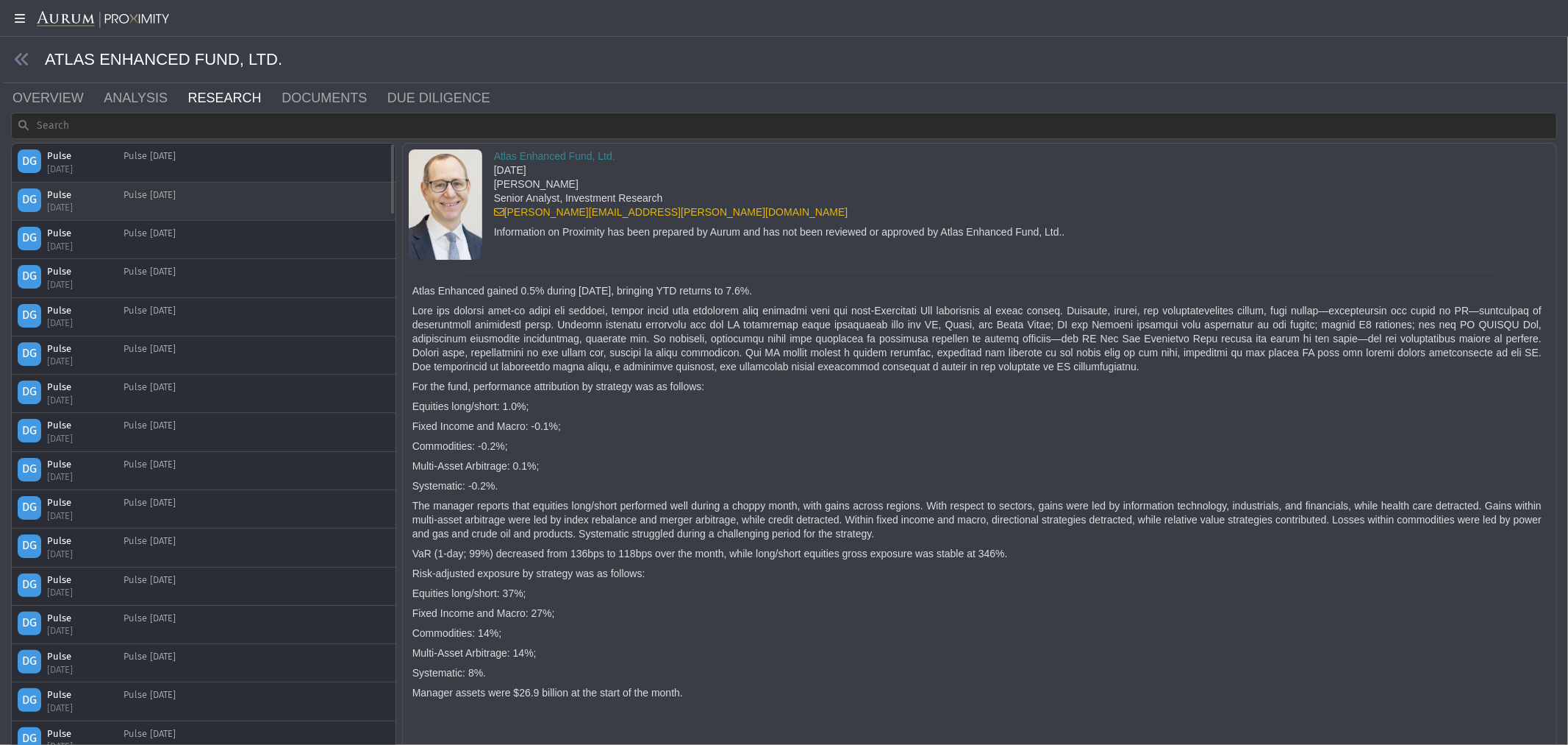
click at [159, 195] on div "Pulse [DATE]" at bounding box center [150, 201] width 52 height 26
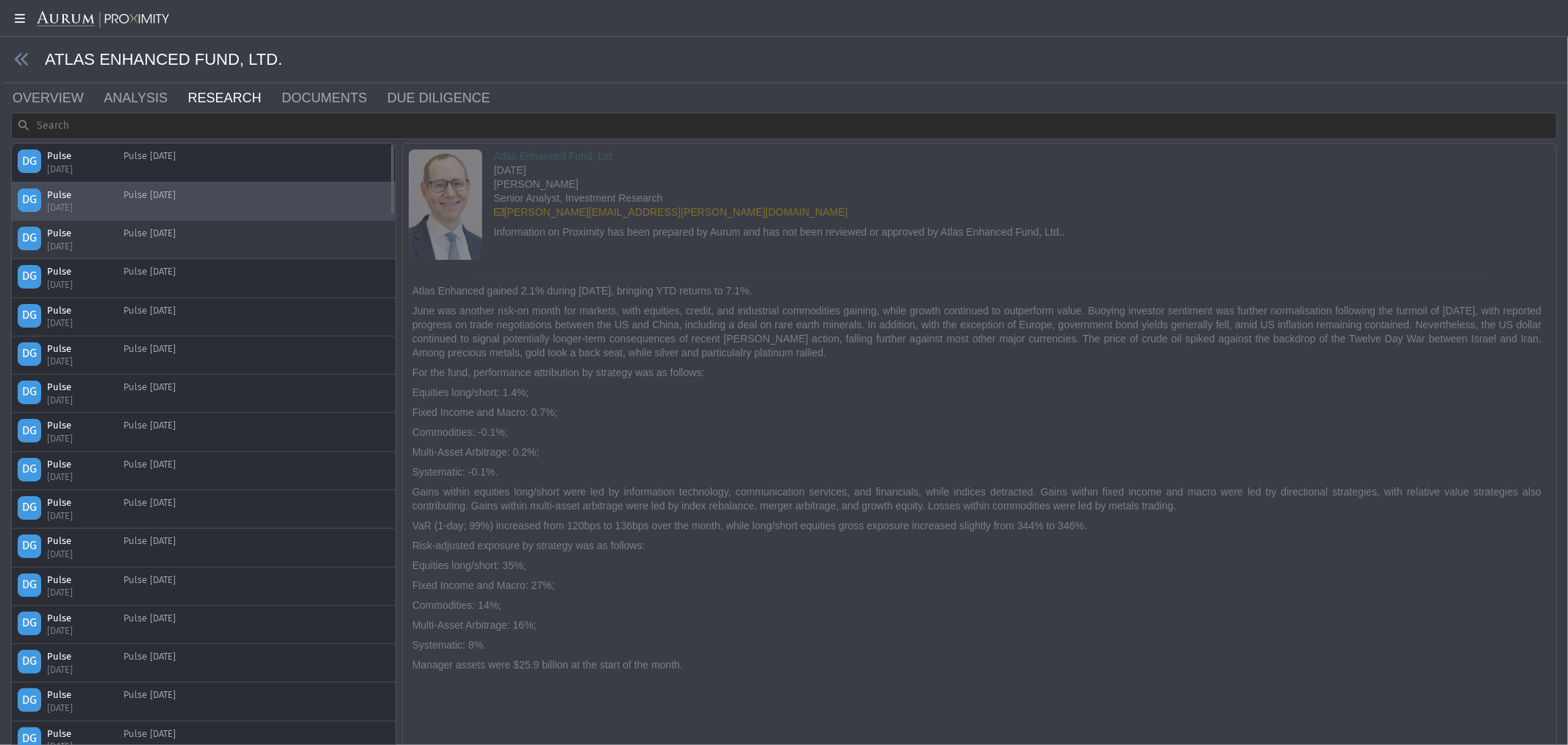
click at [176, 236] on div "Pulse [DATE]" at bounding box center [150, 240] width 52 height 26
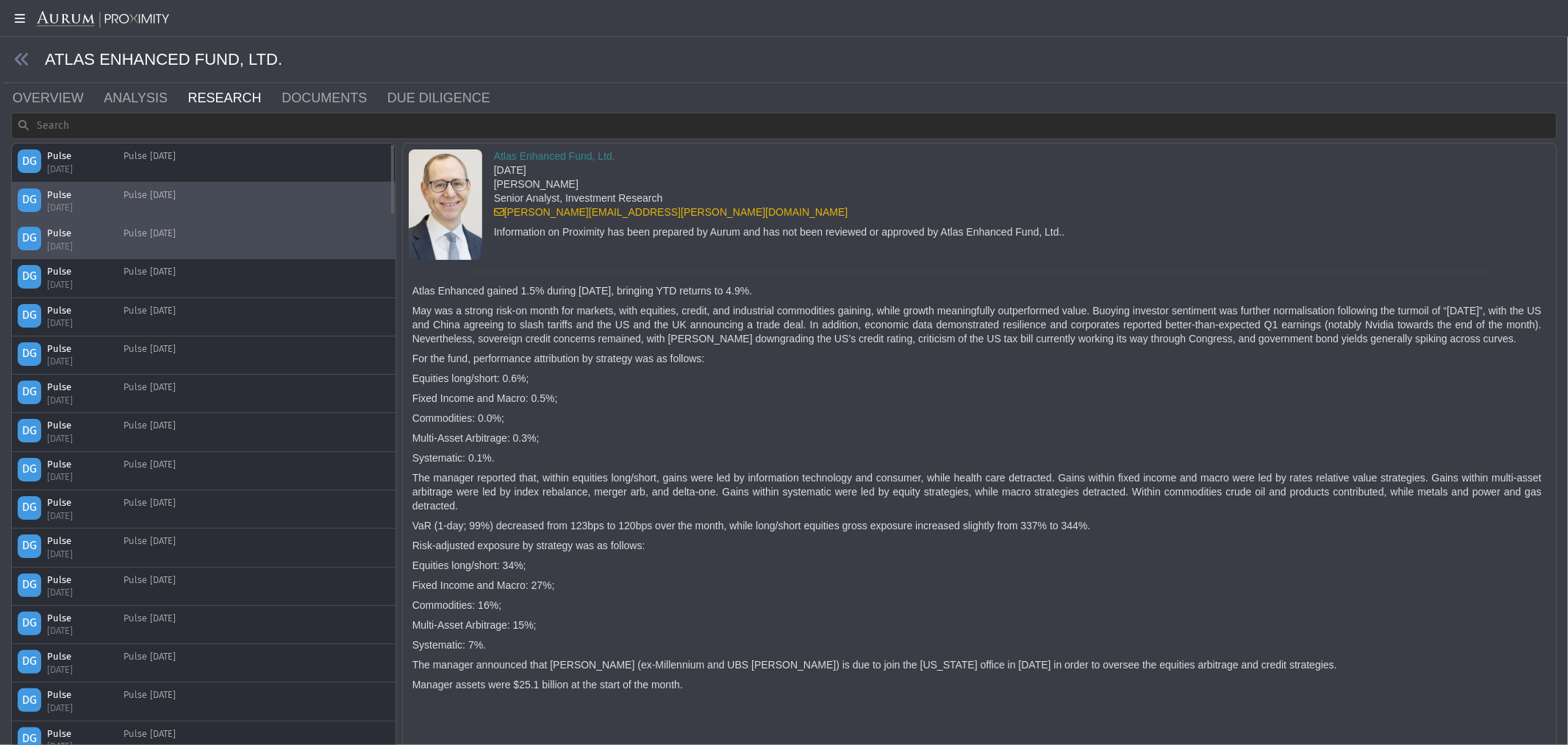
click at [176, 199] on div "Pulse [DATE]" at bounding box center [150, 201] width 52 height 26
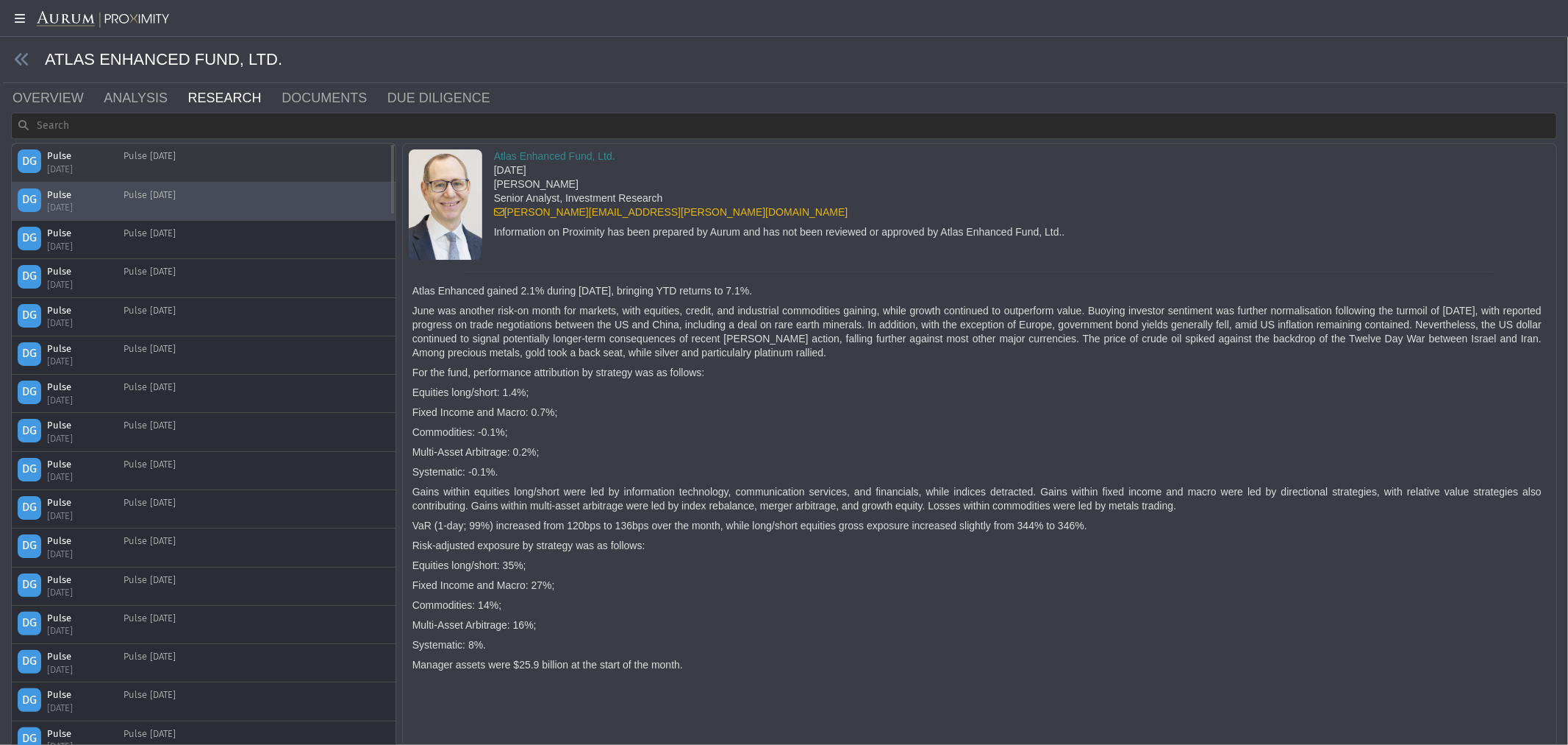
click at [196, 153] on div "DG Pulse [DATE] Pulse [DATE]" at bounding box center [204, 162] width 372 height 26
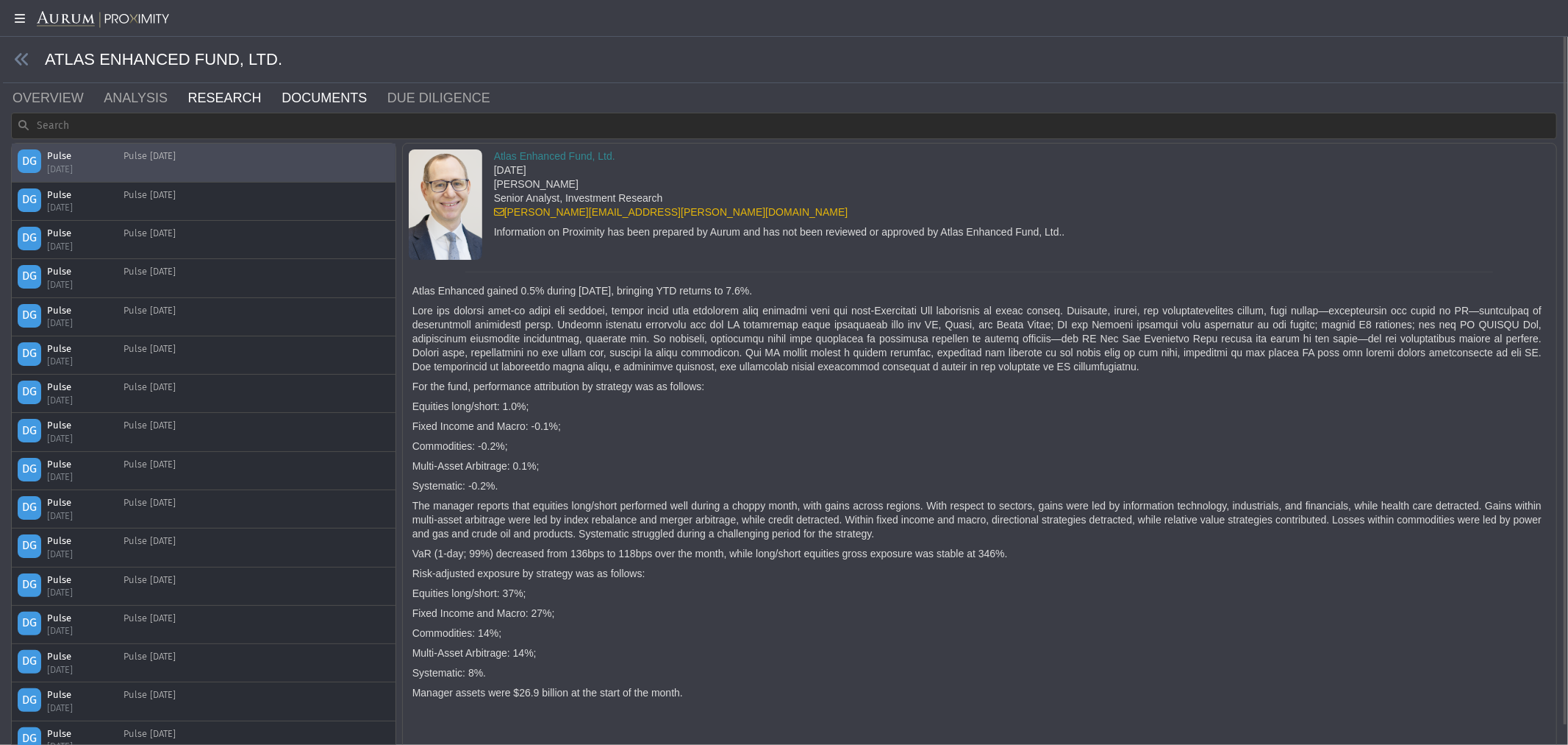
click at [303, 93] on link "DOCUMENTS" at bounding box center [333, 97] width 106 height 29
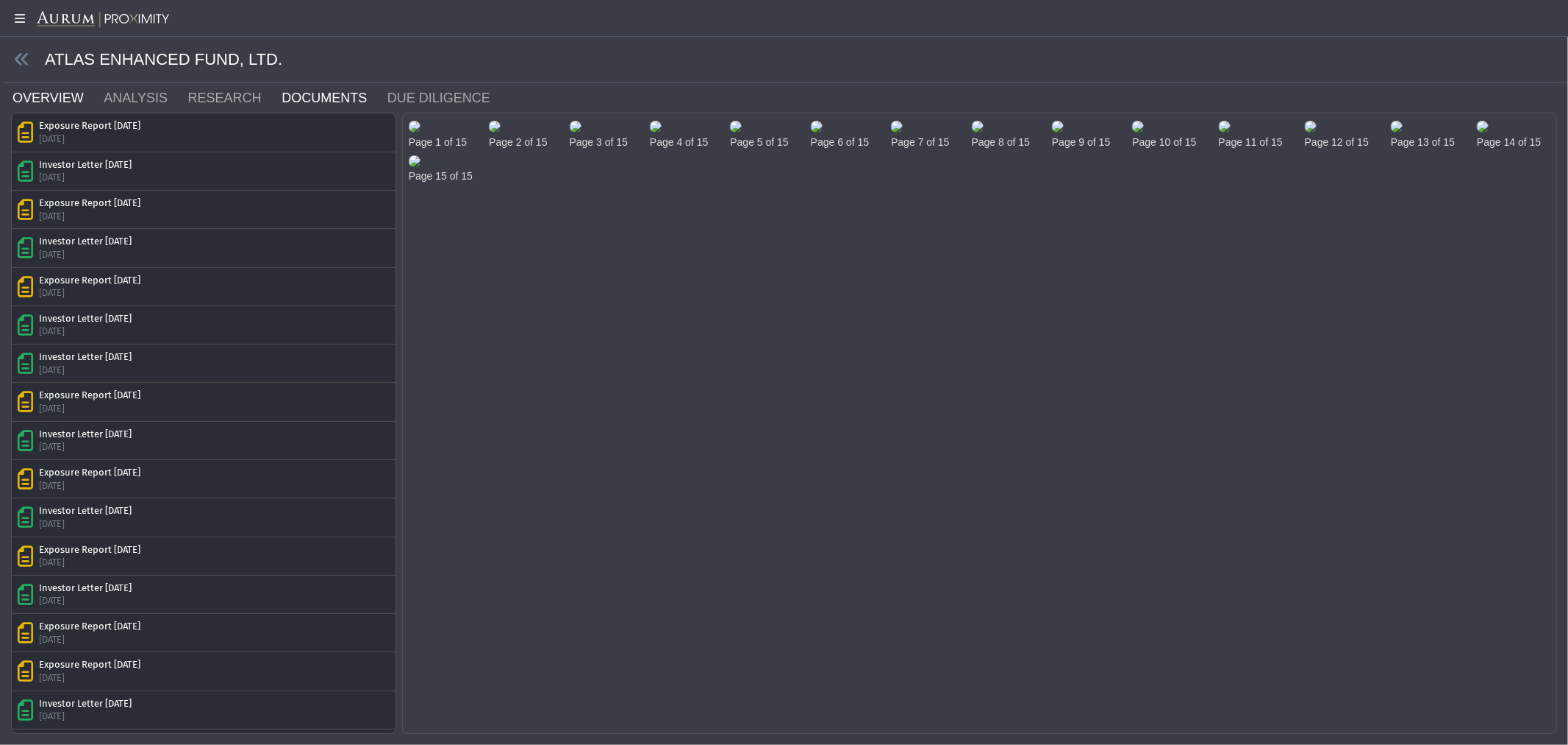
click at [57, 99] on link "OVERVIEW" at bounding box center [56, 97] width 91 height 29
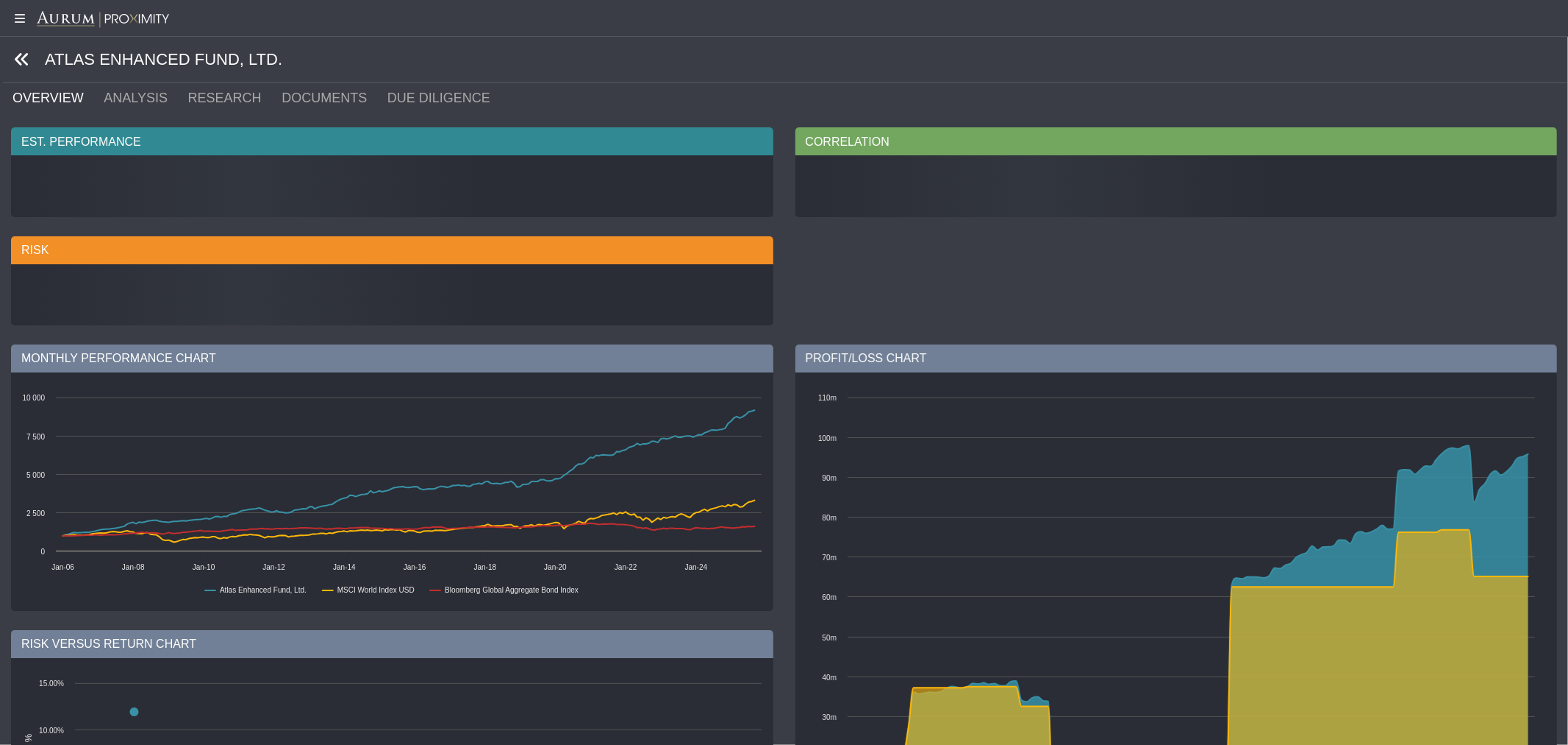
click at [22, 59] on icon at bounding box center [22, 60] width 16 height 16
